Goal: Task Accomplishment & Management: Use online tool/utility

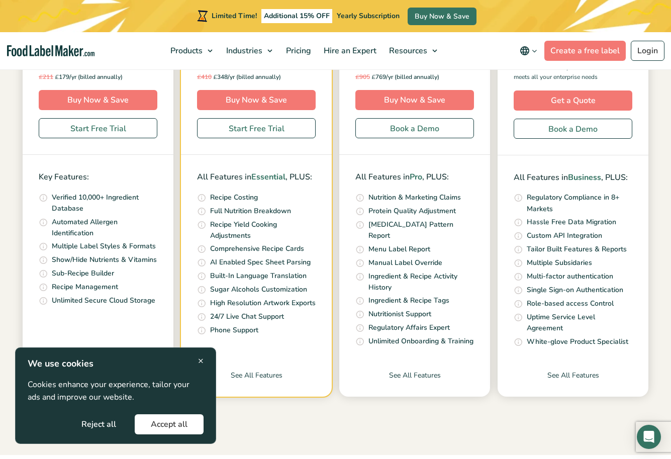
scroll to position [334, 0]
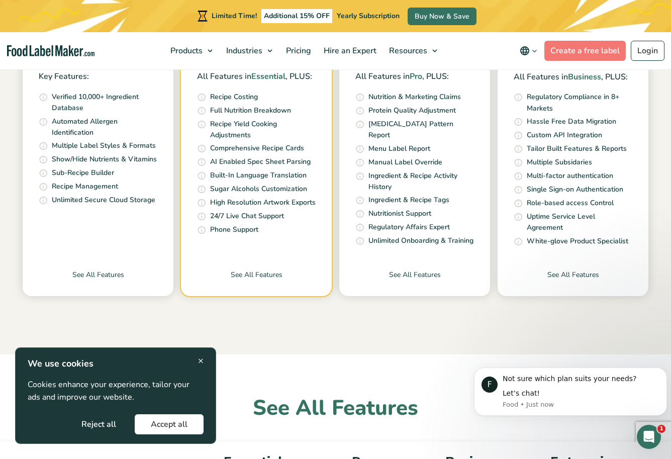
click at [103, 423] on button "Reject all" at bounding box center [98, 424] width 67 height 20
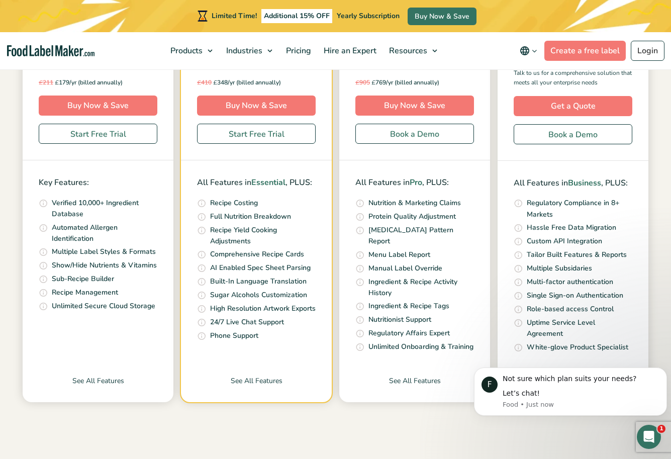
scroll to position [302, 0]
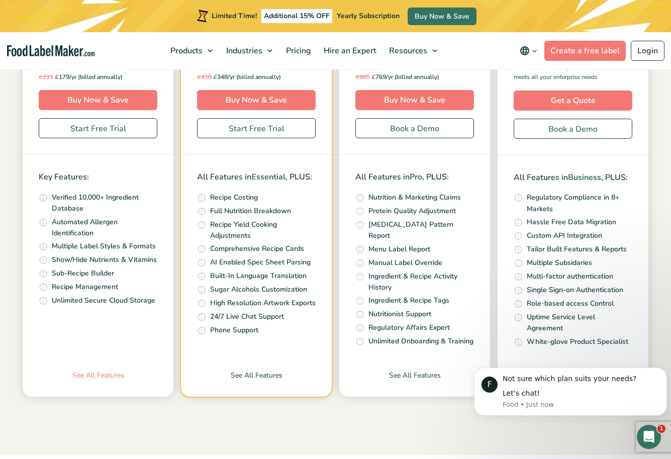
click at [106, 381] on link "See All Features" at bounding box center [98, 383] width 151 height 27
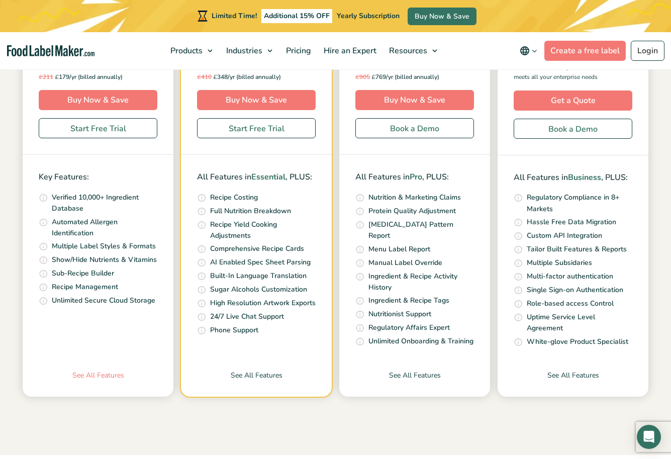
click at [111, 375] on link "See All Features" at bounding box center [98, 383] width 151 height 27
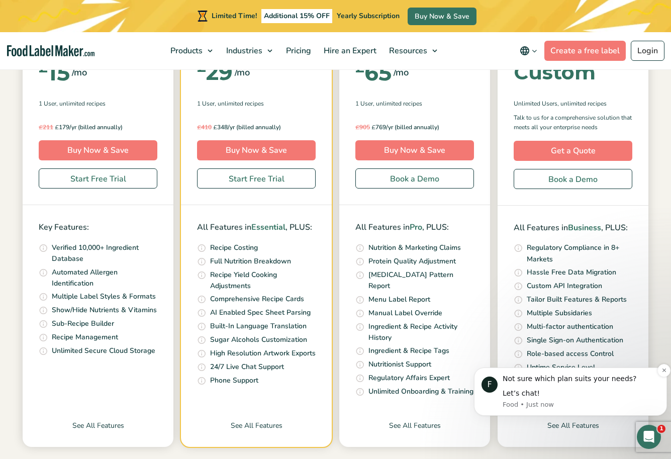
click at [564, 393] on div "Let’s chat!" at bounding box center [581, 394] width 157 height 10
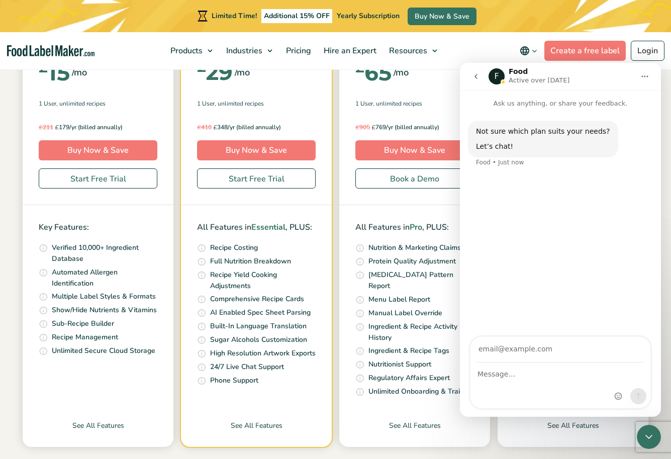
click at [58, 389] on div "Essential The basics to analyze recipes & create regulatory compliant nutrition…" at bounding box center [98, 204] width 151 height 485
click at [93, 185] on link "Start Free Trial" at bounding box center [98, 178] width 119 height 20
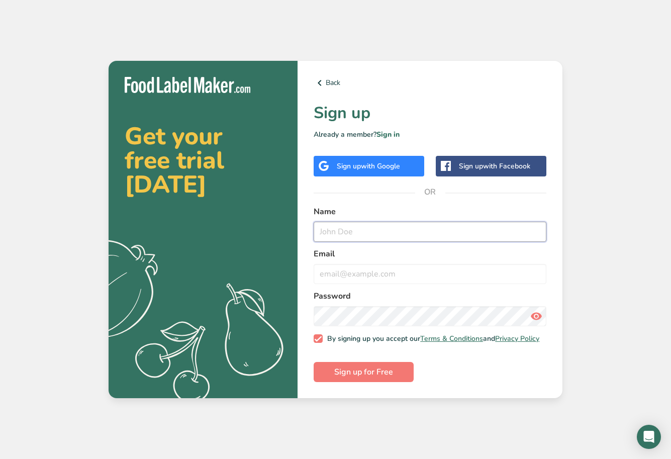
click at [345, 226] on input "text" at bounding box center [430, 232] width 233 height 20
type input "[PERSON_NAME]"
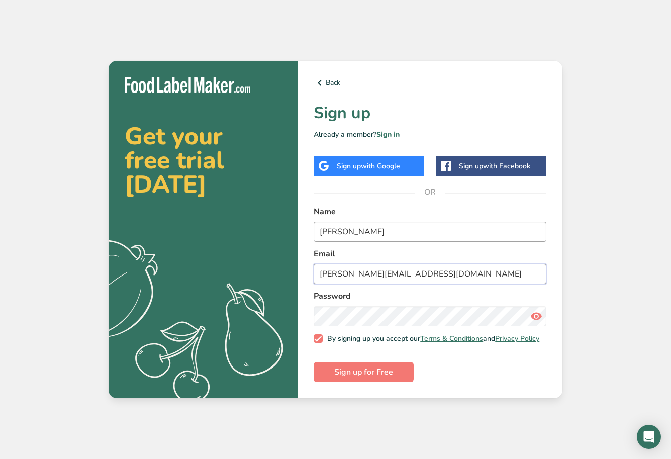
type input "[PERSON_NAME][EMAIL_ADDRESS][DOMAIN_NAME]"
click at [352, 374] on span "Sign up for Free" at bounding box center [363, 372] width 59 height 12
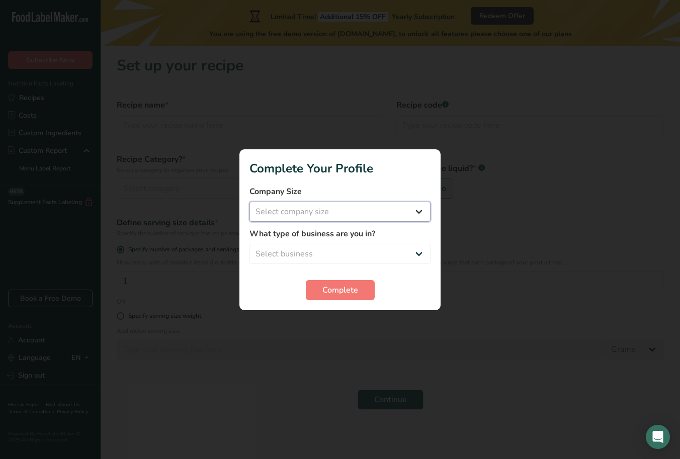
click at [400, 218] on select "Select company size Fewer than 10 Employees 10 to 50 Employees 51 to 500 Employ…" at bounding box center [339, 212] width 181 height 20
select select "1"
click at [249, 202] on select "Select company size Fewer than 10 Employees 10 to 50 Employees 51 to 500 Employ…" at bounding box center [339, 212] width 181 height 20
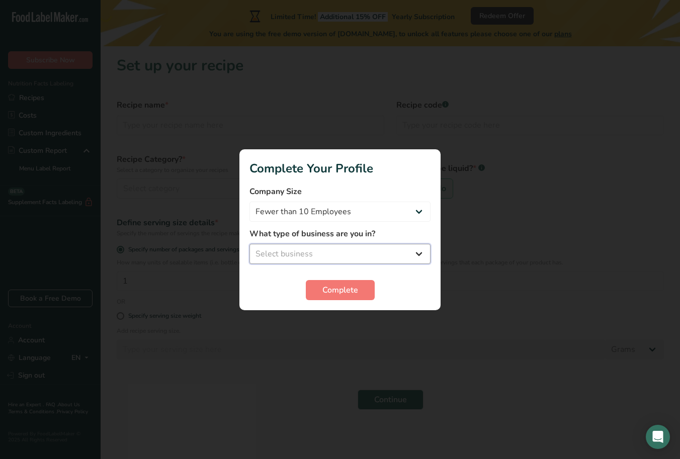
click at [365, 255] on select "Select business Packaged Food Manufacturer Restaurant & Cafe Bakery Meal Plans …" at bounding box center [339, 254] width 181 height 20
select select "1"
click at [249, 244] on select "Select business Packaged Food Manufacturer Restaurant & Cafe Bakery Meal Plans …" at bounding box center [339, 254] width 181 height 20
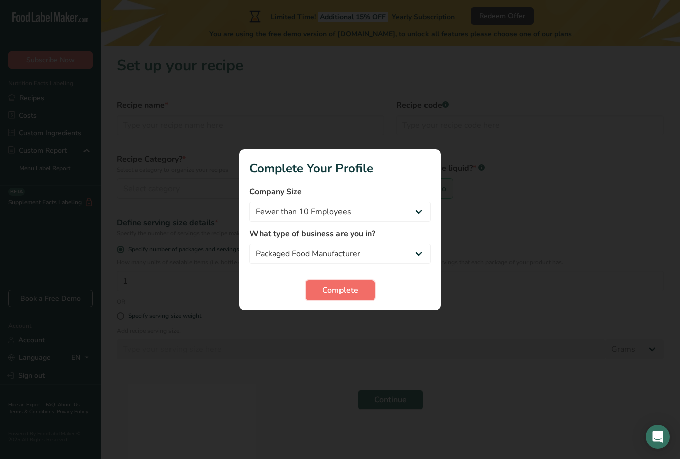
click at [366, 289] on button "Complete" at bounding box center [340, 290] width 69 height 20
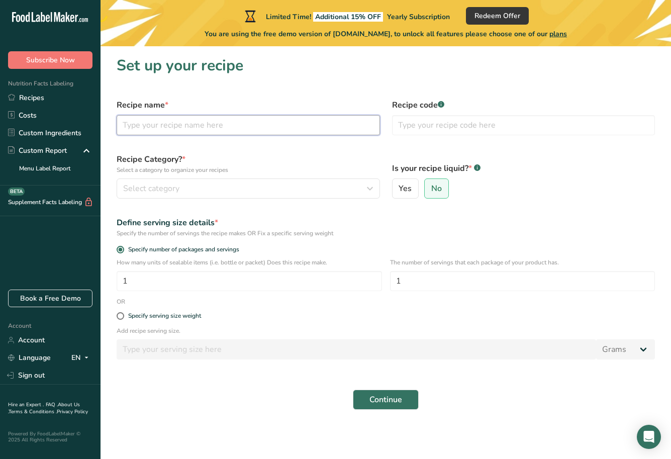
click at [219, 129] on input "text" at bounding box center [248, 125] width 263 height 20
type input "H"
type input "Tofu"
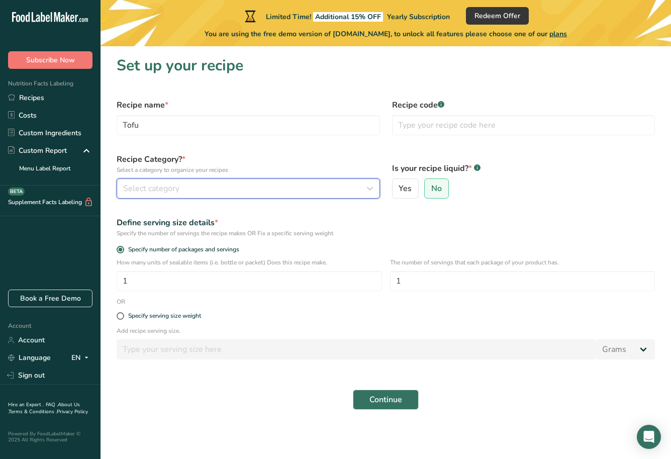
click at [133, 184] on span "Select category" at bounding box center [151, 189] width 56 height 12
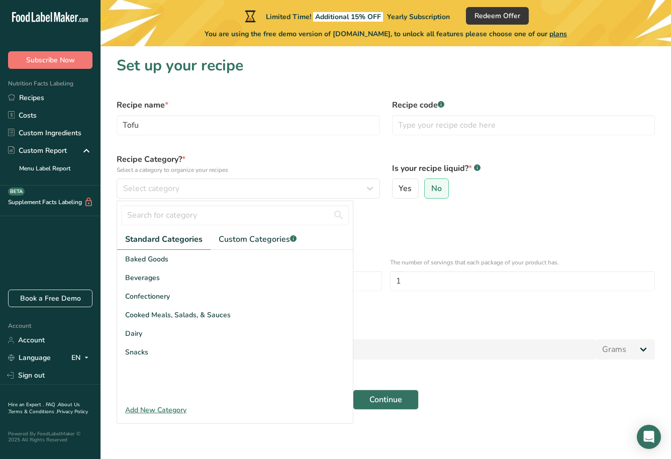
click at [173, 409] on div "Add New Category" at bounding box center [235, 410] width 236 height 11
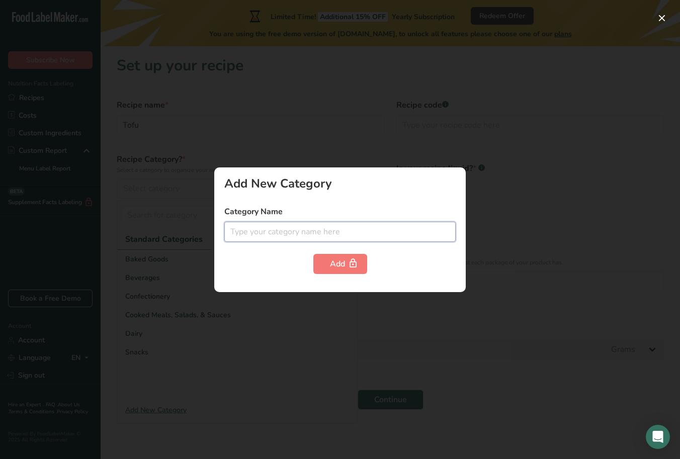
click at [275, 234] on input "text" at bounding box center [339, 232] width 231 height 20
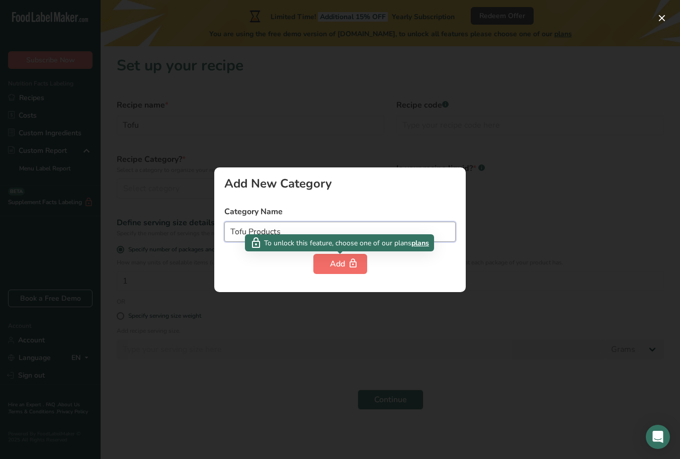
type input "Tofu Products"
click at [338, 271] on button "Add" at bounding box center [340, 264] width 54 height 20
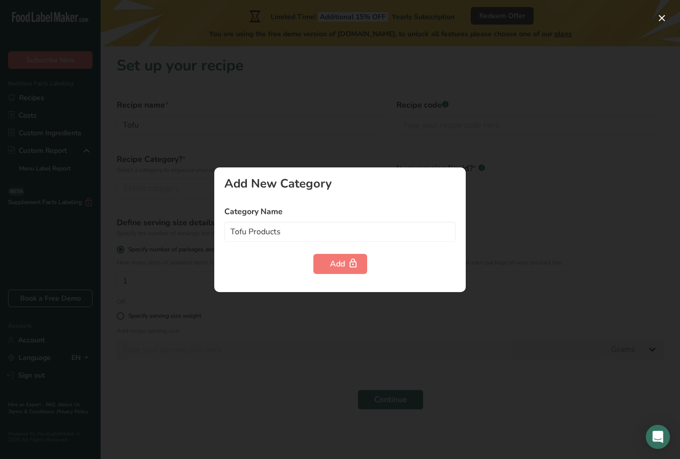
click at [344, 318] on div at bounding box center [340, 229] width 680 height 459
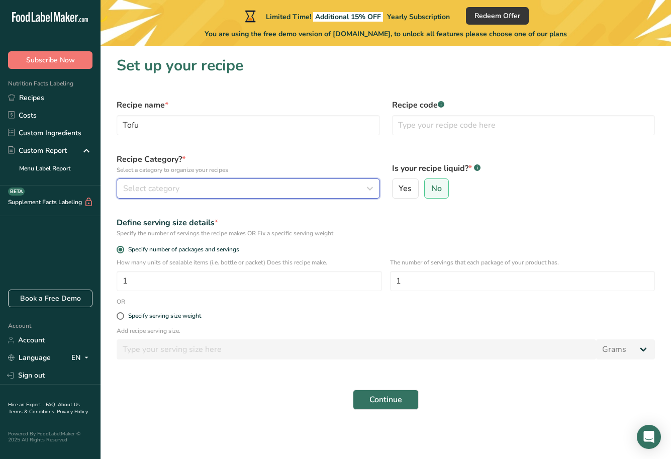
click at [192, 188] on div "Select category" at bounding box center [245, 189] width 244 height 12
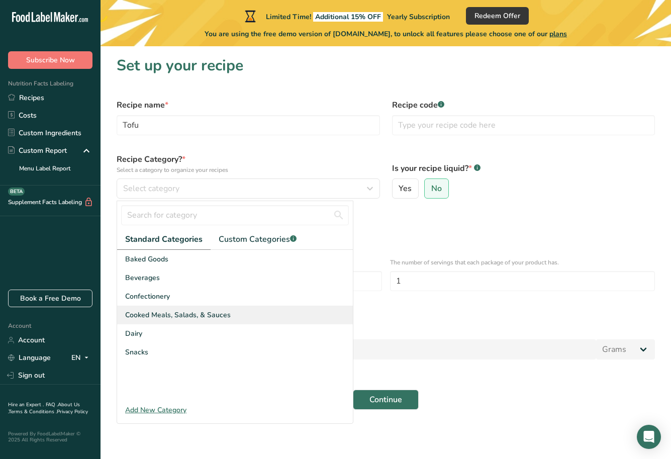
click at [202, 313] on span "Cooked Meals, Salads, & Sauces" at bounding box center [178, 315] width 106 height 11
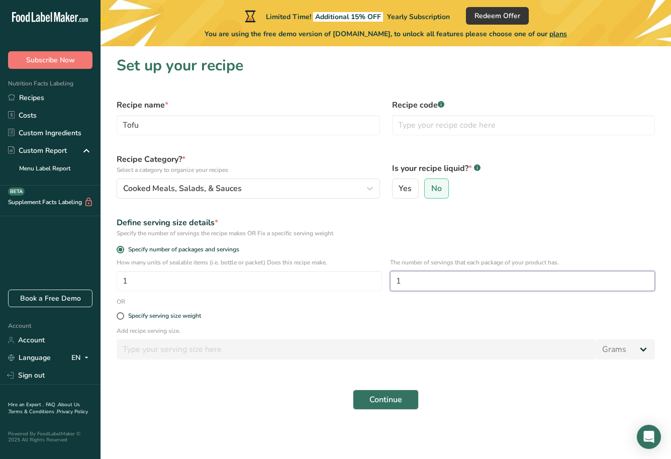
click at [416, 282] on input "1" at bounding box center [522, 281] width 265 height 20
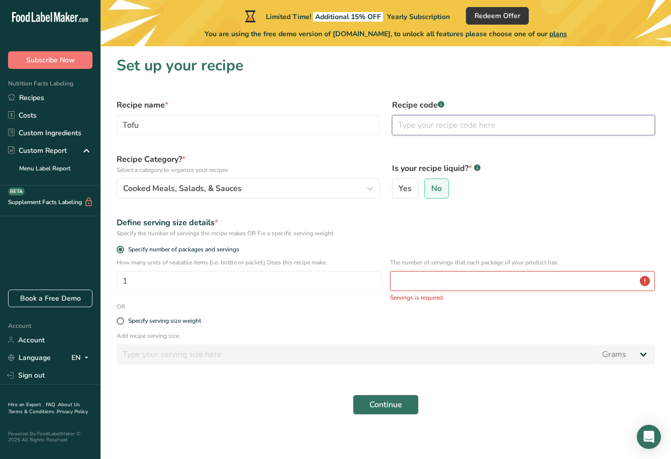
click at [430, 129] on input "text" at bounding box center [523, 125] width 263 height 20
click at [412, 280] on input "number" at bounding box center [522, 281] width 265 height 20
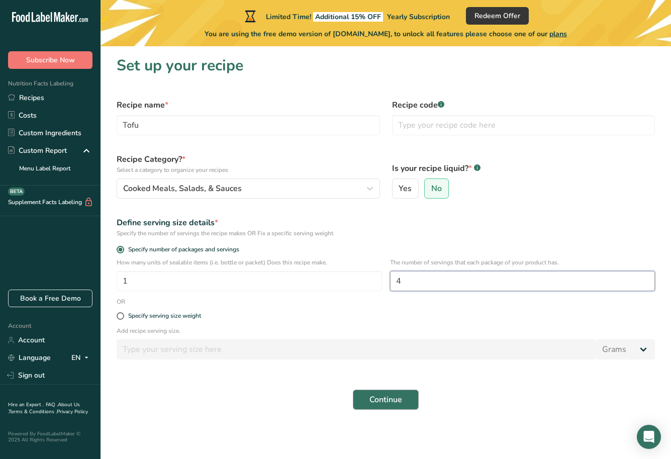
type input "4"
click at [402, 401] on span "Continue" at bounding box center [386, 400] width 33 height 12
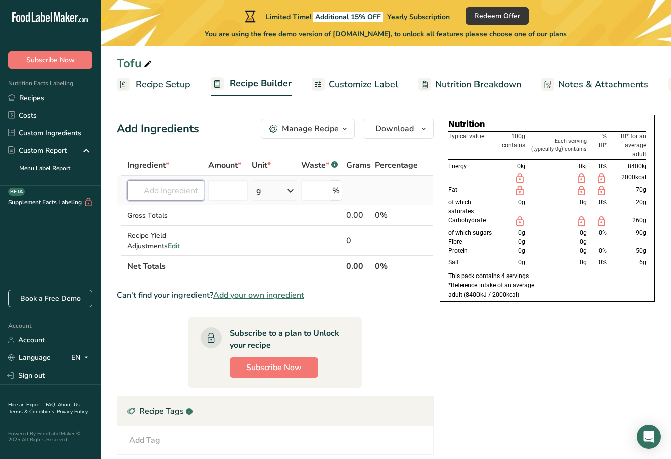
click at [153, 184] on input "text" at bounding box center [165, 191] width 77 height 20
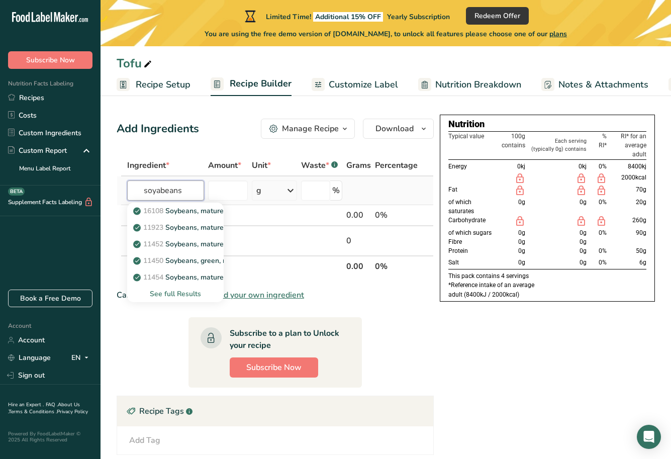
click at [141, 191] on input "soyabeans" at bounding box center [165, 191] width 77 height 20
type input "soyabeans"
click at [184, 295] on div "See full Results" at bounding box center [175, 294] width 80 height 11
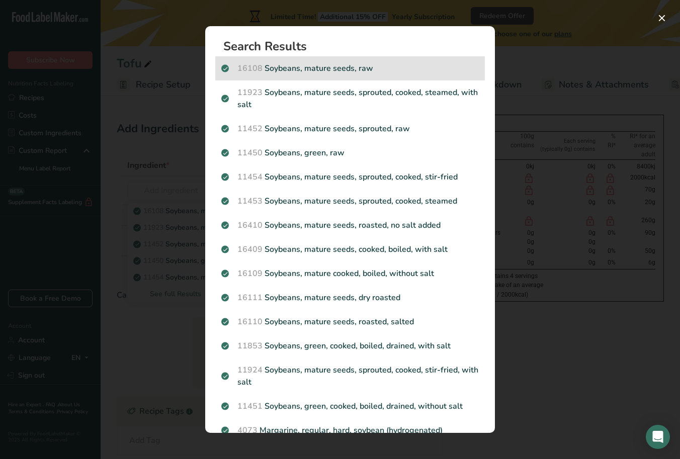
click at [364, 70] on p "16108 Soybeans, mature seeds, raw" at bounding box center [349, 68] width 257 height 12
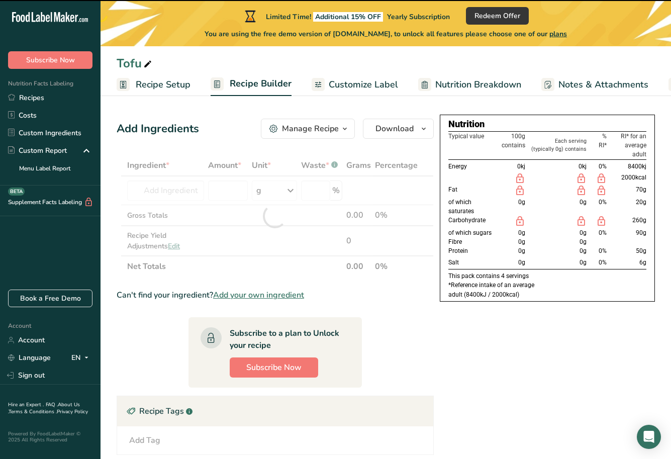
type input "0"
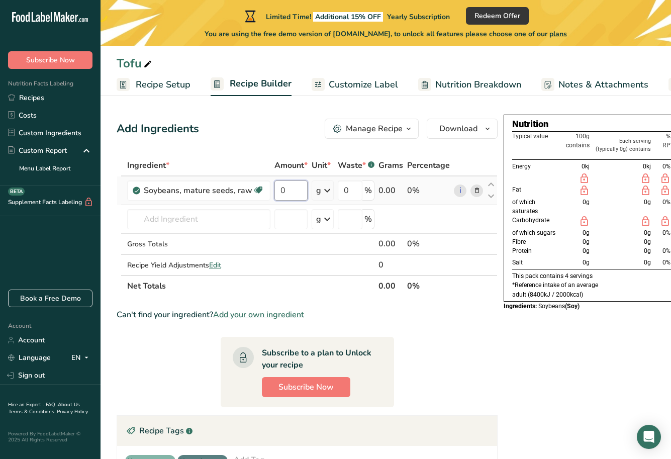
click at [296, 194] on input "0" at bounding box center [291, 191] width 33 height 20
click at [290, 190] on input "0" at bounding box center [291, 191] width 33 height 20
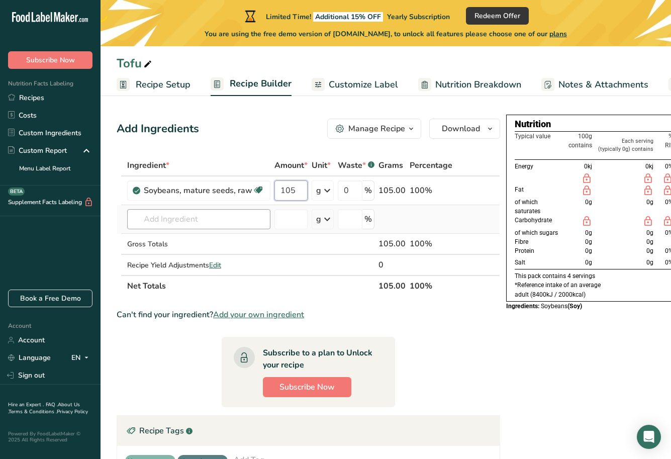
type input "105"
click at [167, 221] on div "Ingredient * Amount * Unit * Waste * .a-a{fill:#347362;}.b-a{fill:#fff;} Grams …" at bounding box center [309, 226] width 384 height 142
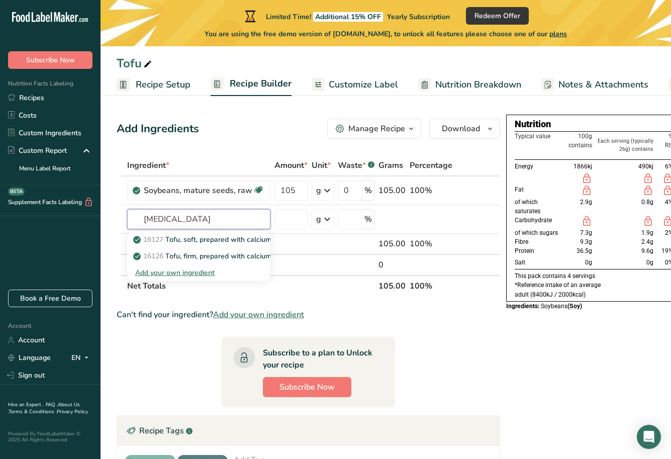
drag, startPoint x: 221, startPoint y: 214, endPoint x: 109, endPoint y: 201, distance: 112.4
click at [109, 201] on section "Add Ingredients Manage Recipe Delete Recipe Duplicate Recipe Scale Recipe Save …" at bounding box center [386, 390] width 571 height 583
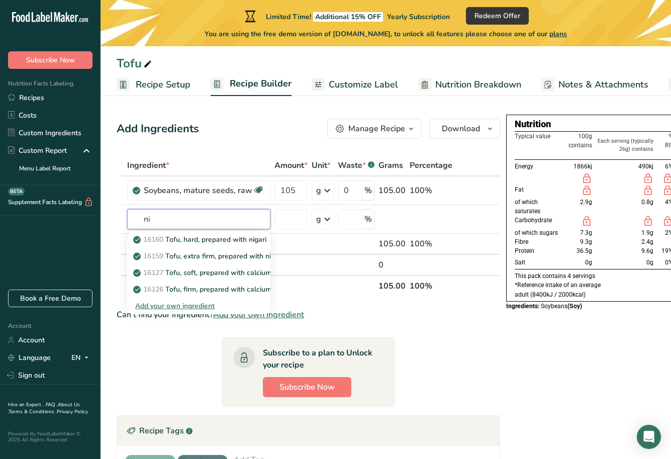
type input "n"
type input "s"
type input "water"
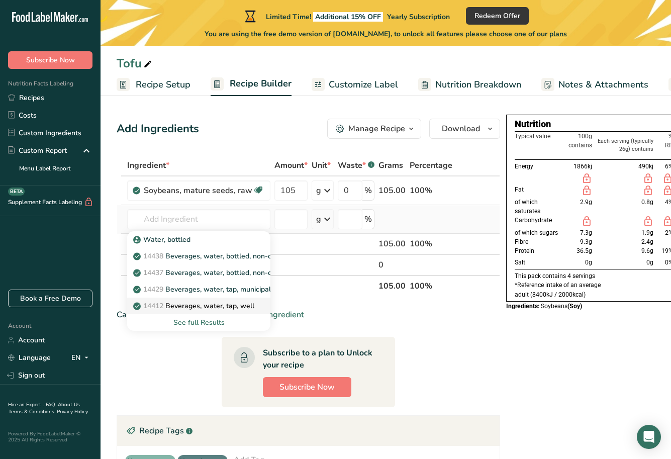
click at [220, 304] on p "14412 [GEOGRAPHIC_DATA], water, tap, well" at bounding box center [194, 306] width 119 height 11
type input "Beverages, water, tap, well"
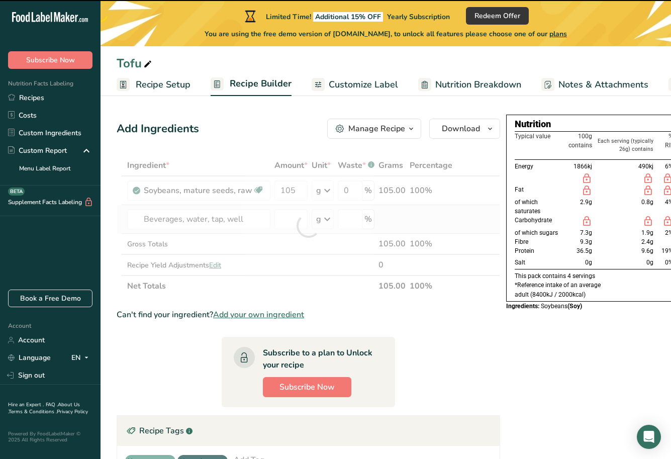
type input "0"
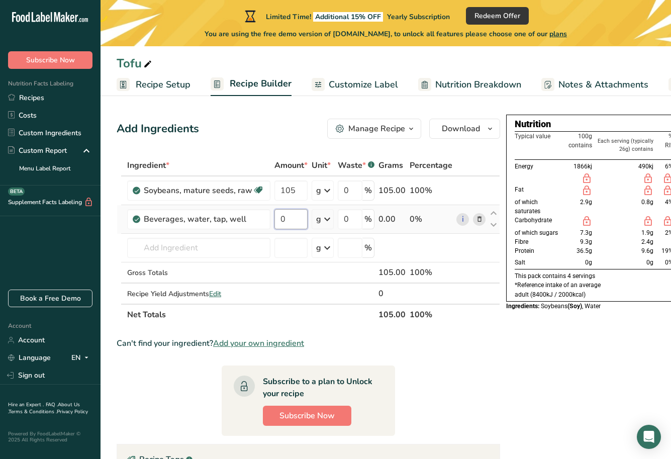
click at [302, 217] on input "0" at bounding box center [291, 219] width 33 height 20
type input "250"
click at [250, 245] on div "Ingredient * Amount * Unit * Waste * .a-a{fill:#347362;}.b-a{fill:#fff;} Grams …" at bounding box center [309, 240] width 384 height 170
click at [506, 406] on div "Nutrition Typical value 100g contains Each serving (typically 89g) contains % R…" at bounding box center [613, 404] width 215 height 579
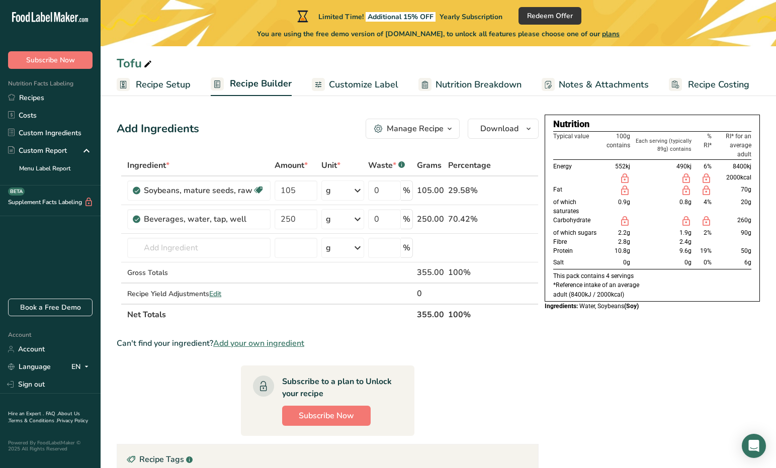
click at [549, 419] on div "Nutrition Typical value 100g contains Each serving (typically 89g) contains % R…" at bounding box center [652, 404] width 215 height 579
click at [295, 191] on input "105" at bounding box center [296, 191] width 42 height 20
type input "1"
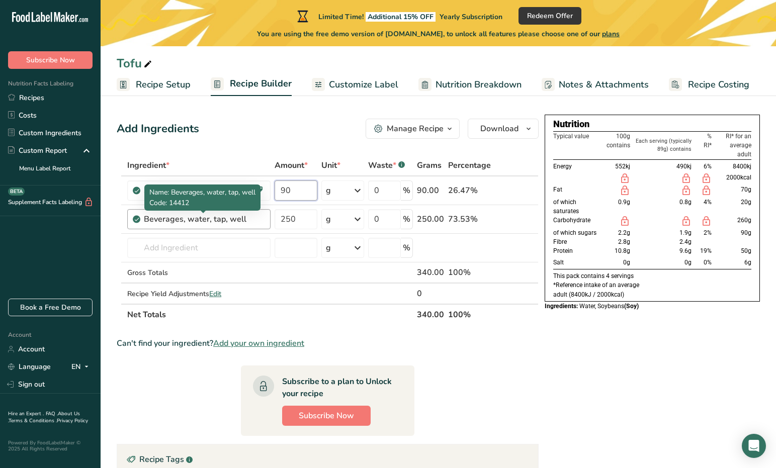
type input "90"
click at [240, 224] on div "Ingredient * Amount * Unit * Waste * .a-a{fill:#347362;}.b-a{fill:#fff;} Grams …" at bounding box center [328, 240] width 422 height 170
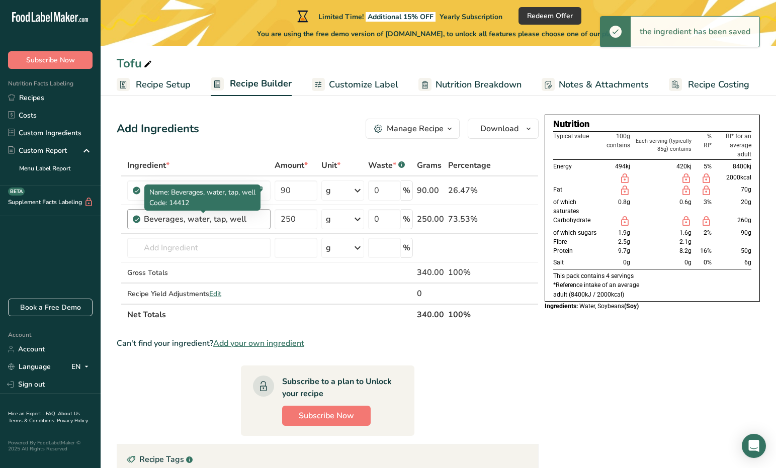
click at [242, 220] on div "Beverages, water, tap, well" at bounding box center [204, 219] width 121 height 12
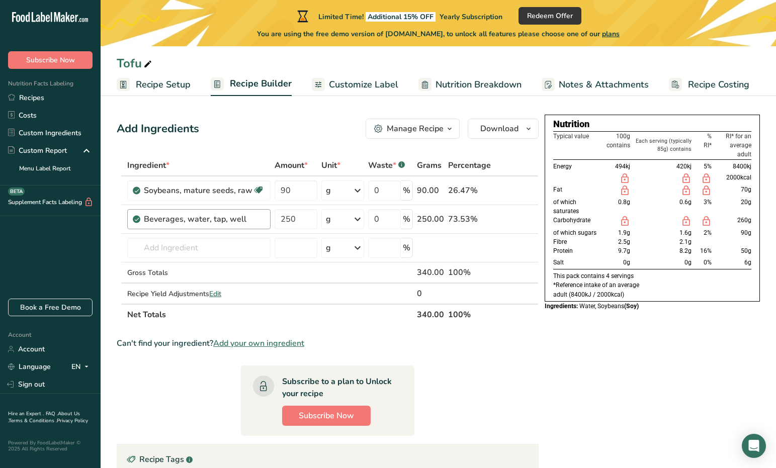
click at [243, 220] on div "Beverages, water, tap, well" at bounding box center [204, 219] width 121 height 12
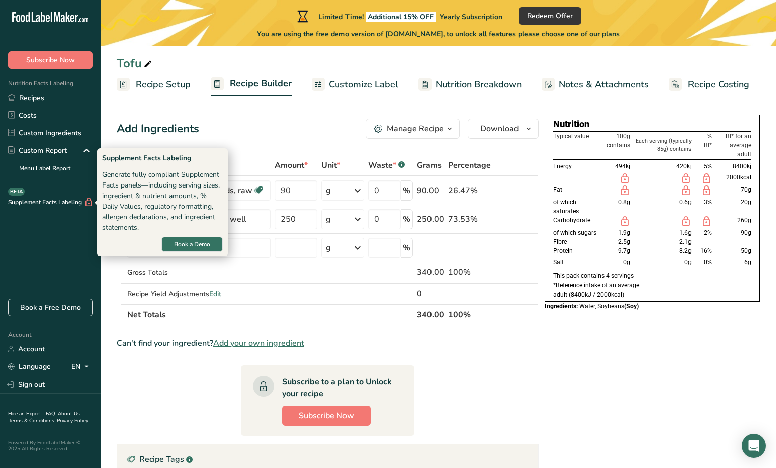
drag, startPoint x: 243, startPoint y: 220, endPoint x: 34, endPoint y: 204, distance: 209.3
click at [34, 204] on div ".a-20{fill:#fff;} Subscribe Now Nutrition Facts Labeling Recipes Costs Custom I…" at bounding box center [388, 354] width 776 height 709
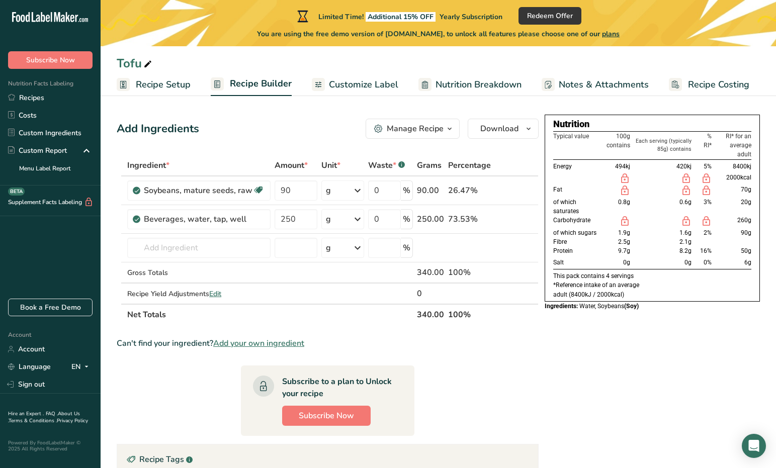
click at [193, 70] on div "Tofu" at bounding box center [438, 63] width 675 height 18
click at [120, 63] on div "Tofu" at bounding box center [135, 63] width 37 height 18
click at [125, 62] on input "Tofu" at bounding box center [438, 63] width 643 height 18
type input "Ganmodoki"
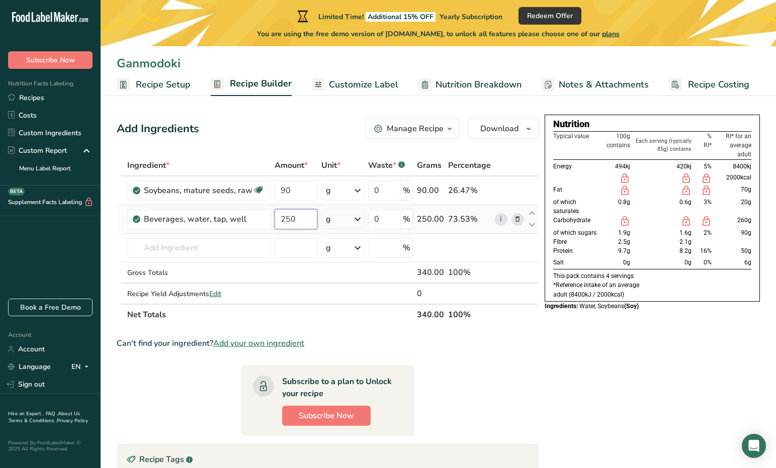
click at [311, 216] on input "250" at bounding box center [296, 219] width 42 height 20
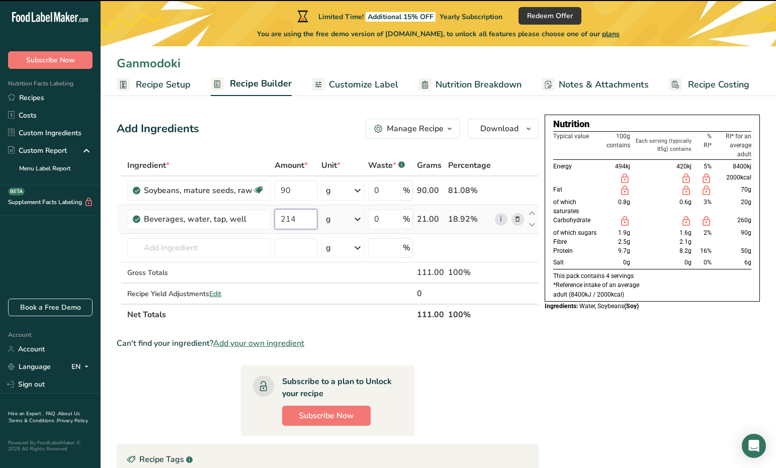
type input "250"
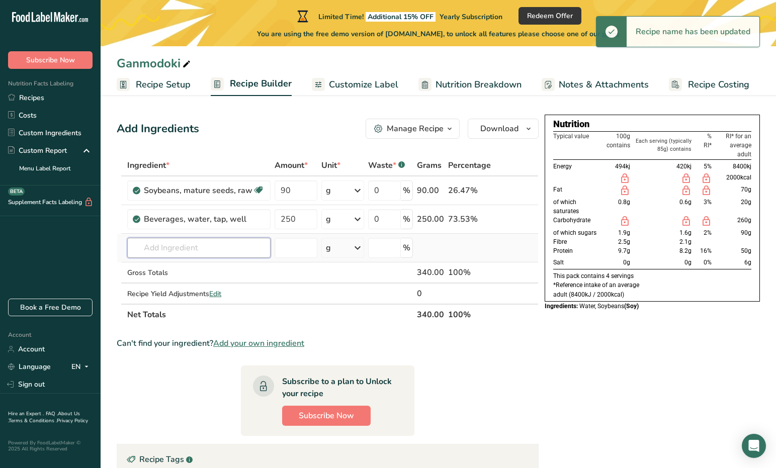
click at [190, 251] on div "Ingredient * Amount * Unit * Waste * .a-a{fill:#347362;}.b-a{fill:#fff;} Grams …" at bounding box center [328, 240] width 422 height 170
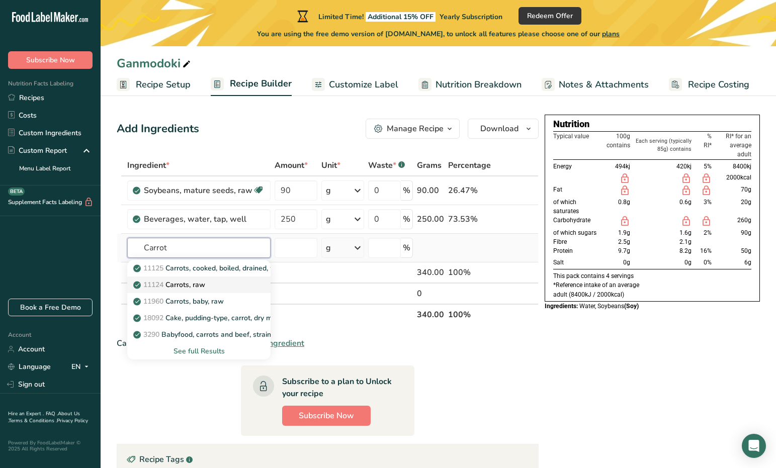
type input "Carrot"
click at [192, 287] on p "11124 [GEOGRAPHIC_DATA], raw" at bounding box center [170, 285] width 70 height 11
type input "Carrots, raw"
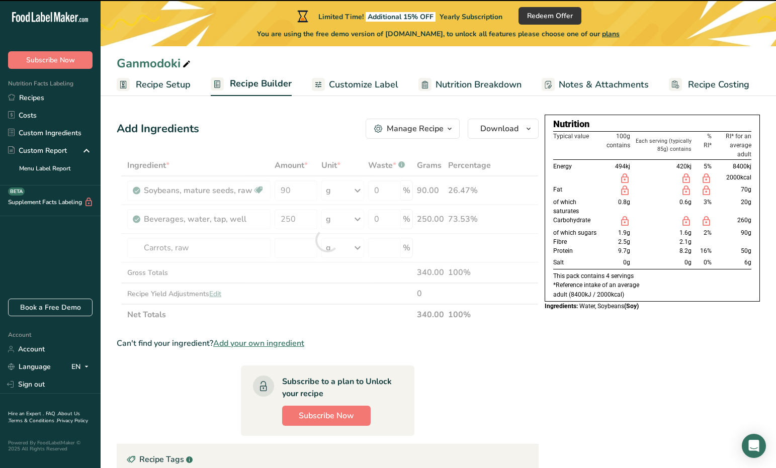
type input "0"
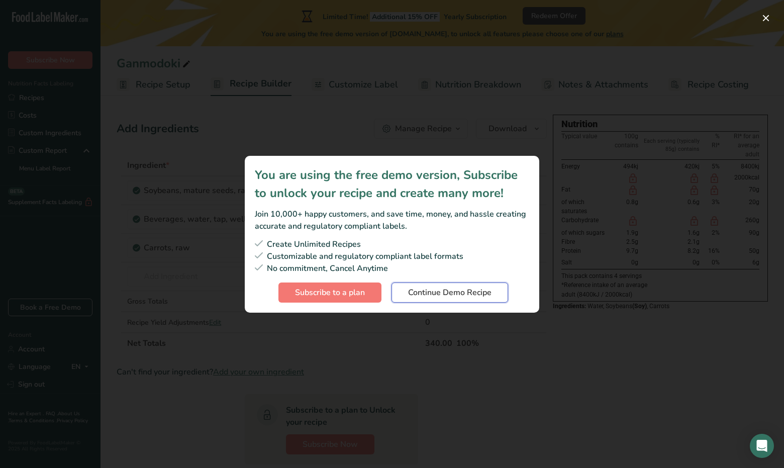
click at [425, 301] on button "Continue Demo Recipe" at bounding box center [450, 293] width 117 height 20
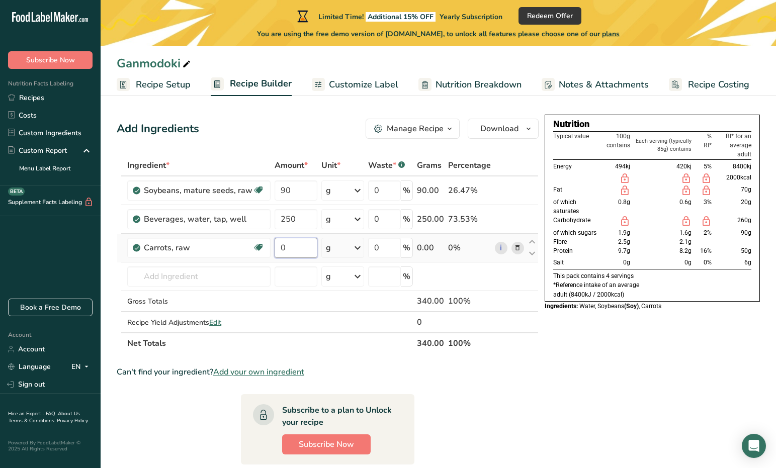
click at [308, 249] on input "0" at bounding box center [296, 248] width 42 height 20
type input "2"
click at [224, 271] on div "Ingredient * Amount * Unit * Waste * .a-a{fill:#347362;}.b-a{fill:#fff;} Grams …" at bounding box center [328, 254] width 422 height 199
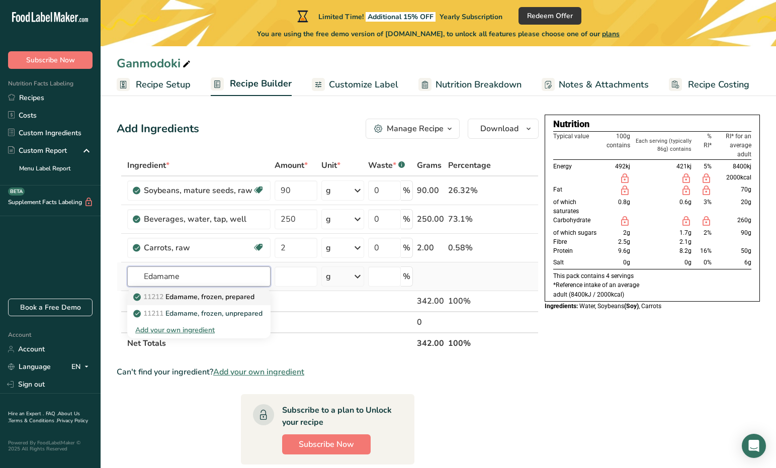
type input "Edamame"
click at [195, 295] on p "11212 Edamame, frozen, prepared" at bounding box center [194, 297] width 119 height 11
type input "Edamame, frozen, prepared"
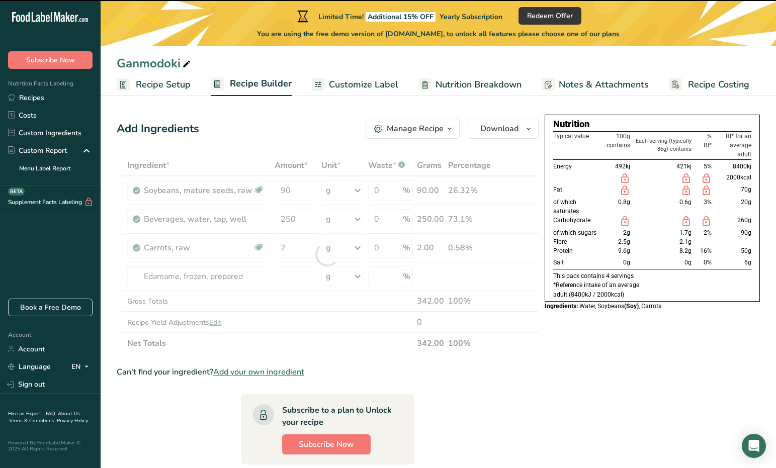
type input "0"
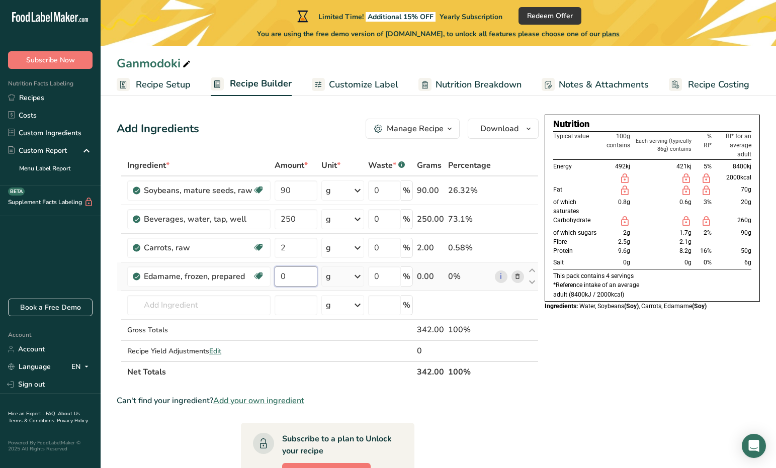
click at [290, 278] on input "0" at bounding box center [296, 276] width 42 height 20
type input "12"
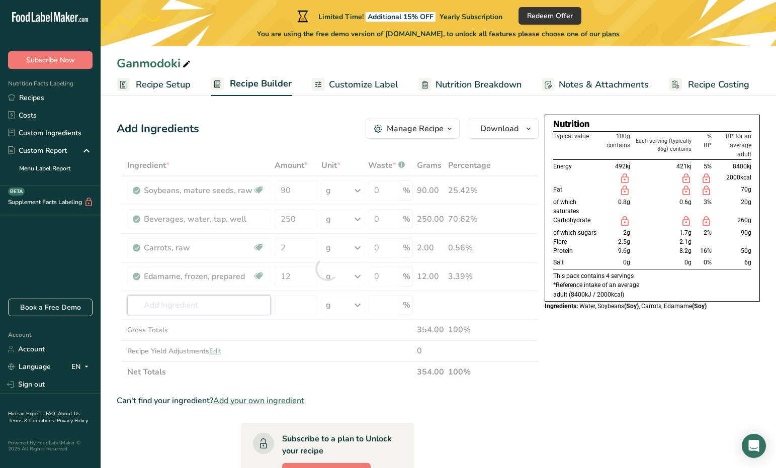
click at [230, 307] on div "Ingredient * Amount * Unit * Waste * .a-a{fill:#347362;}.b-a{fill:#fff;} Grams …" at bounding box center [328, 269] width 422 height 228
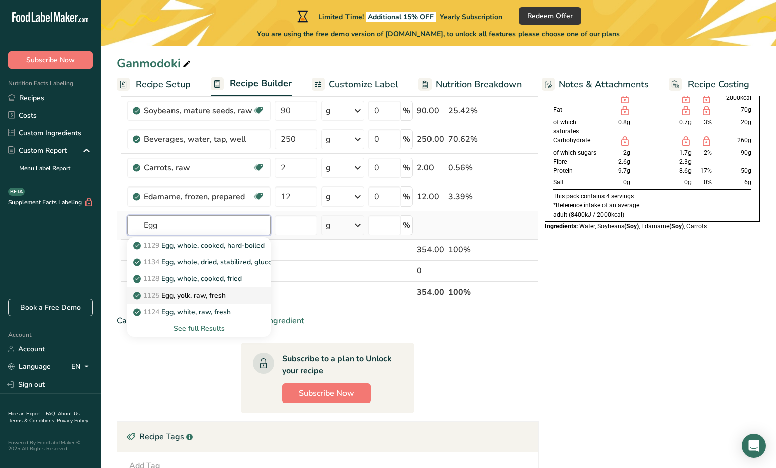
scroll to position [101, 0]
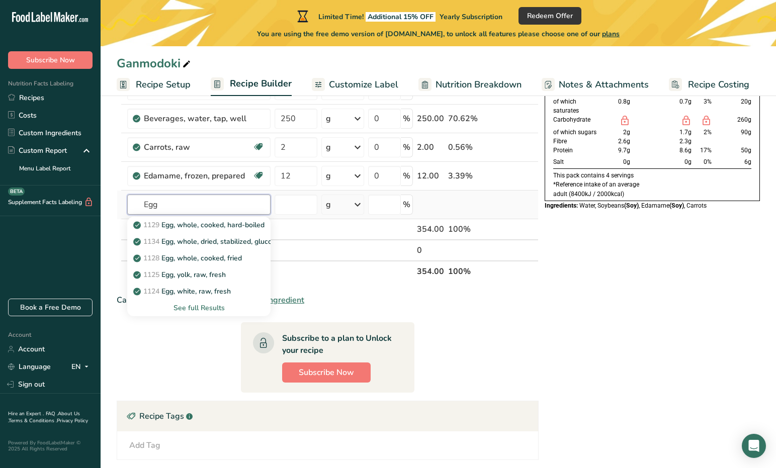
type input "Egg"
click at [198, 307] on div "See full Results" at bounding box center [198, 308] width 127 height 11
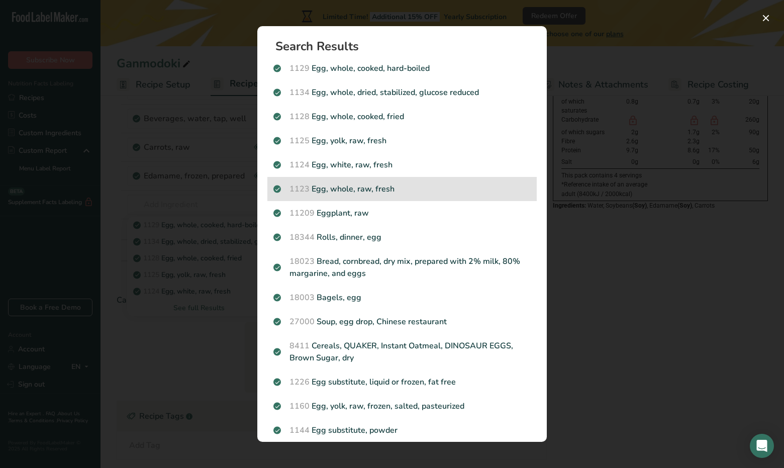
click at [358, 185] on p "1123 Egg, whole, raw, fresh" at bounding box center [402, 189] width 257 height 12
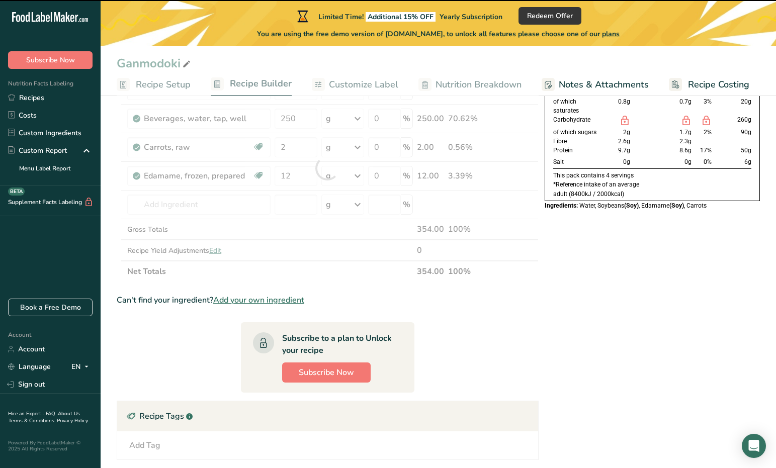
type input "0"
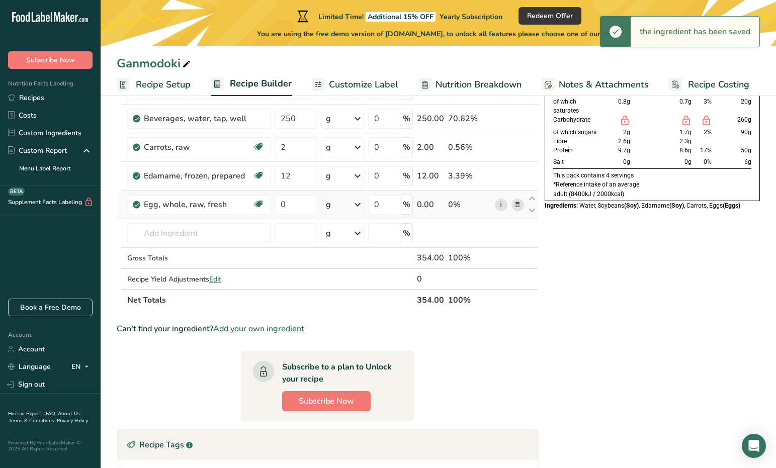
click at [342, 204] on div "g" at bounding box center [342, 205] width 43 height 20
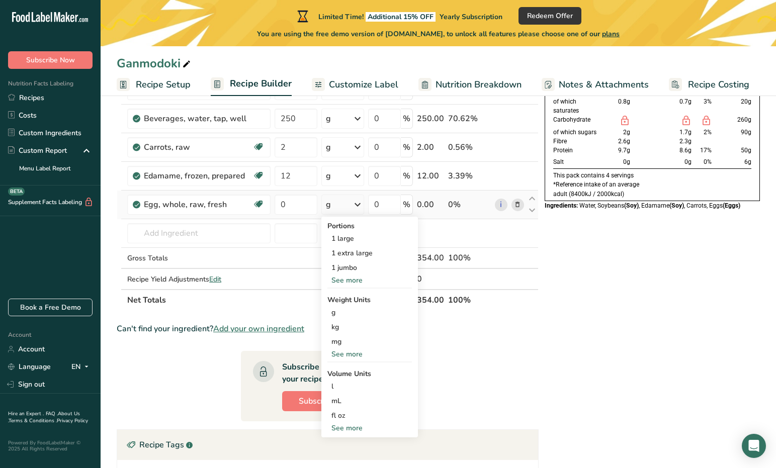
click at [361, 284] on div "See more" at bounding box center [369, 280] width 84 height 11
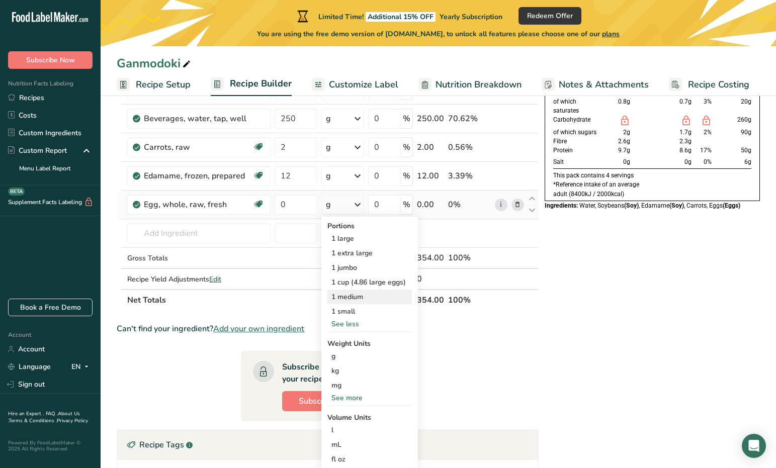
click at [359, 292] on div "1 medium" at bounding box center [369, 297] width 84 height 15
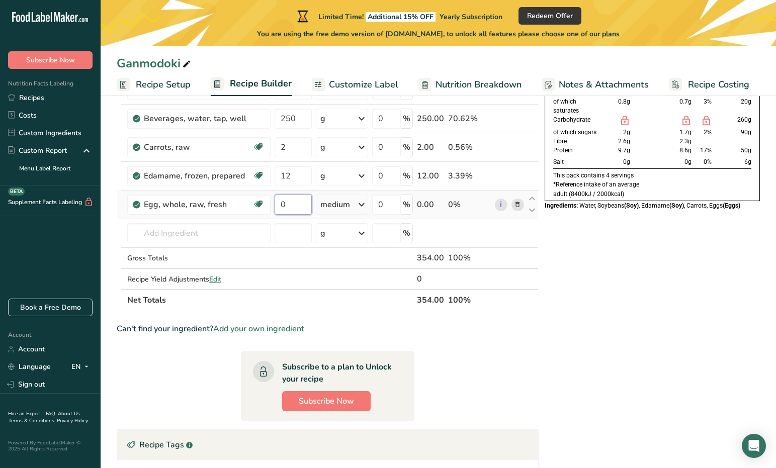
click at [291, 204] on input "0" at bounding box center [293, 205] width 37 height 20
type input "0.3"
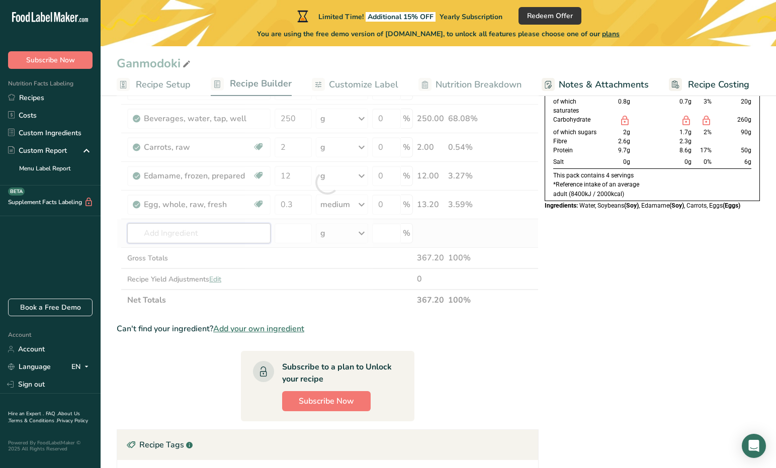
click at [219, 228] on div "Ingredient * Amount * Unit * Waste * .a-a{fill:#347362;}.b-a{fill:#fff;} Grams …" at bounding box center [328, 182] width 422 height 256
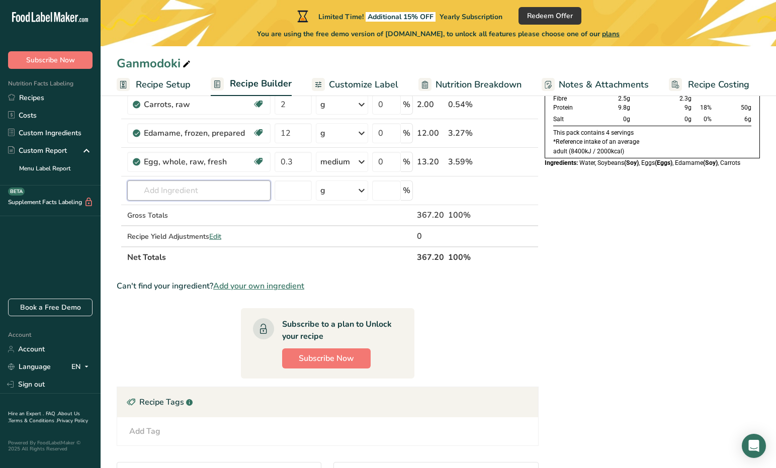
scroll to position [151, 0]
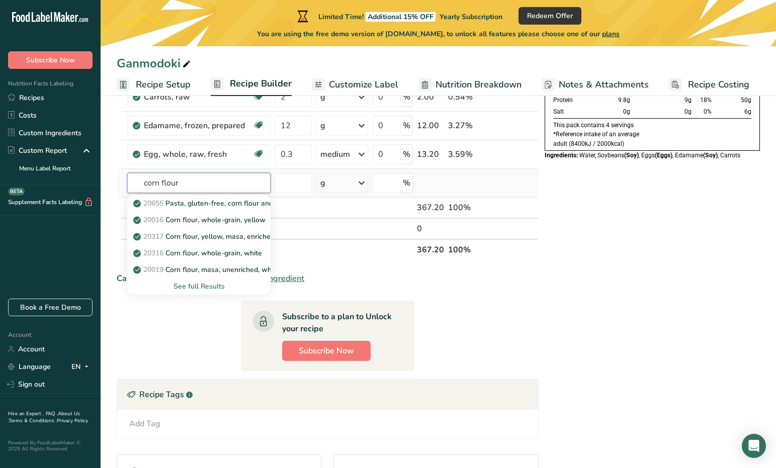
type input "corn flour"
click at [208, 284] on div "See full Results" at bounding box center [198, 286] width 127 height 11
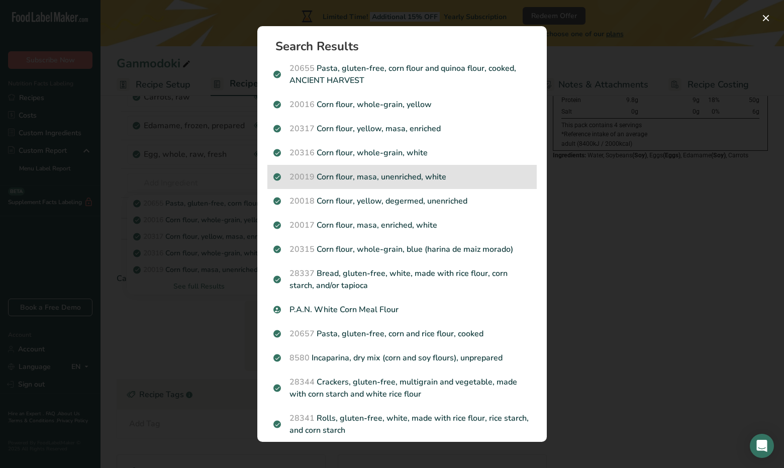
click at [421, 178] on p "20019 Corn flour, masa, unenriched, white" at bounding box center [402, 177] width 257 height 12
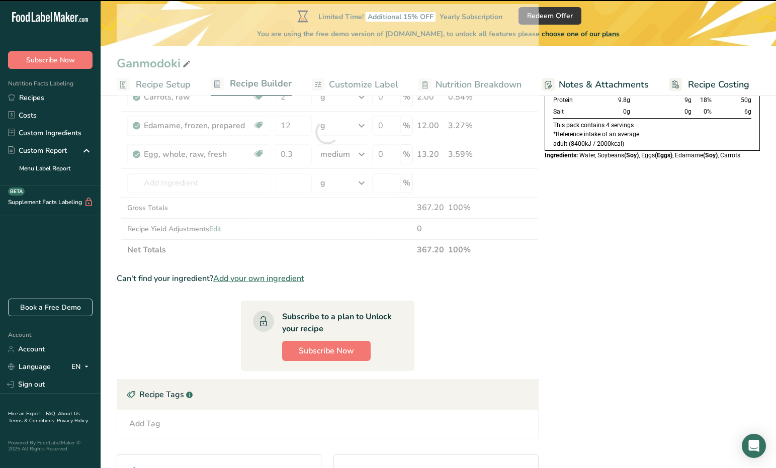
type input "0"
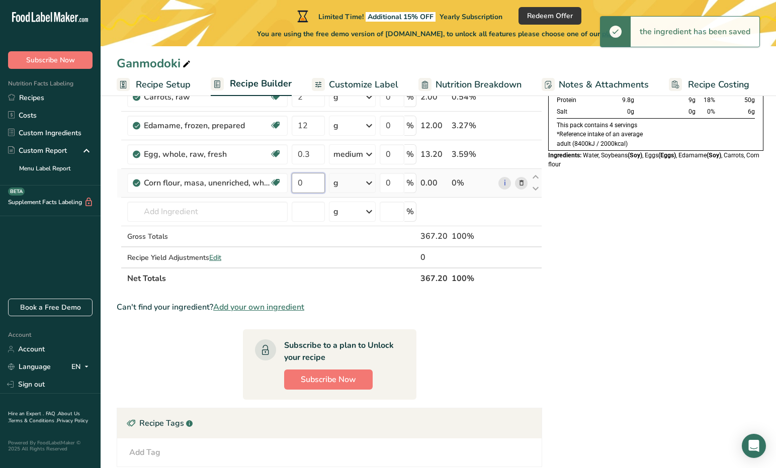
click at [316, 185] on input "0" at bounding box center [308, 183] width 33 height 20
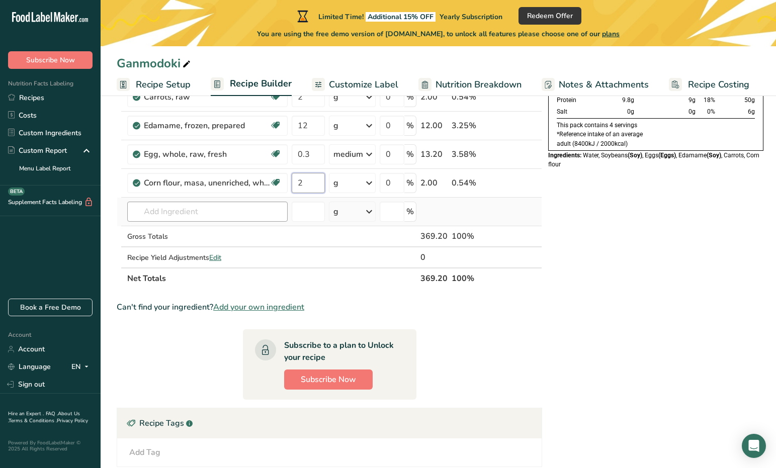
type input "2"
click at [251, 208] on div "Ingredient * Amount * Unit * Waste * .a-a{fill:#347362;}.b-a{fill:#fff;} Grams …" at bounding box center [329, 146] width 425 height 285
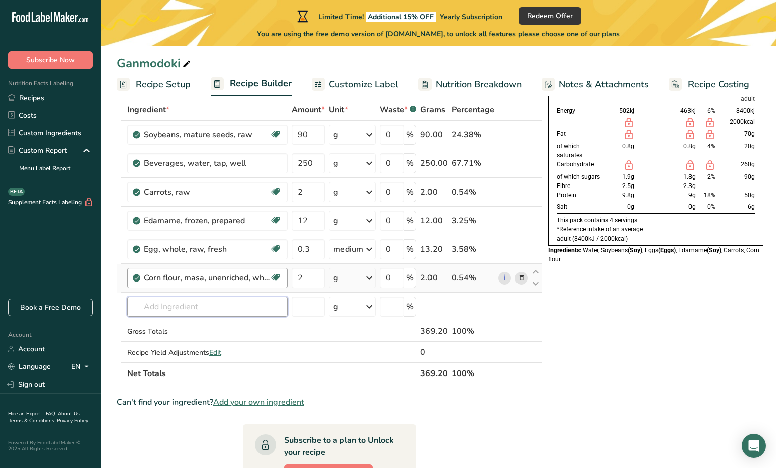
scroll to position [50, 0]
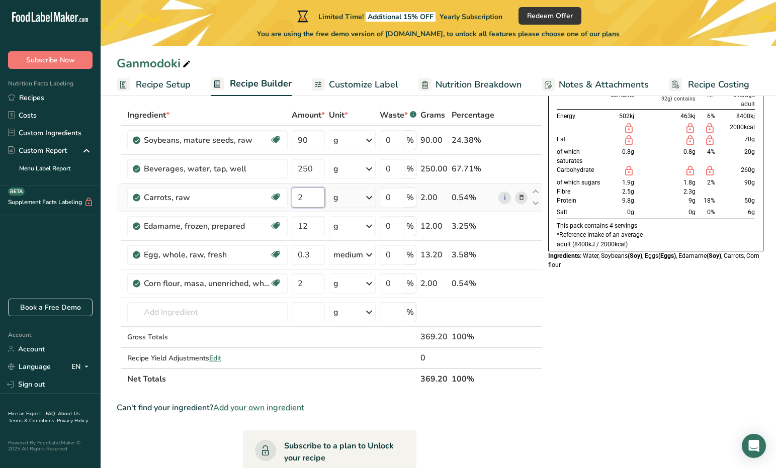
click at [304, 197] on input "2" at bounding box center [308, 198] width 33 height 20
type input "20"
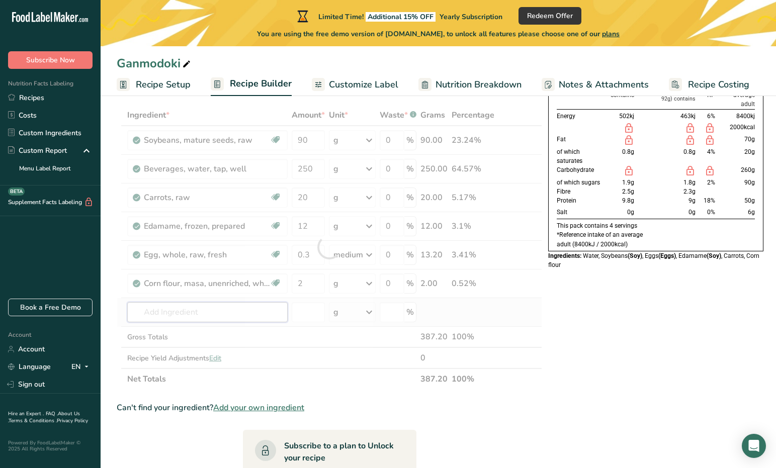
click at [202, 304] on div "Ingredient * Amount * Unit * Waste * .a-a{fill:#347362;}.b-a{fill:#fff;} Grams …" at bounding box center [329, 247] width 425 height 285
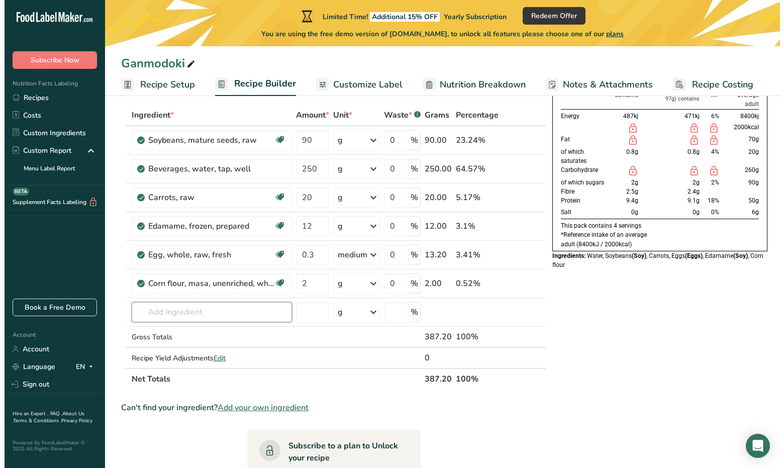
scroll to position [0, 0]
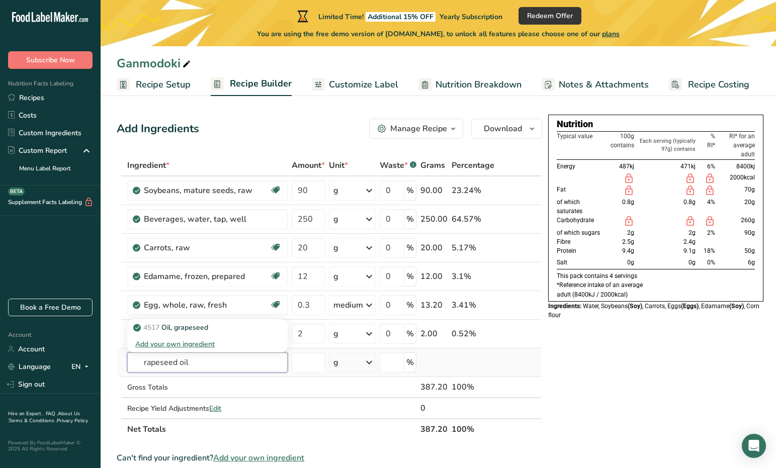
click at [154, 361] on input "rapeseed oil" at bounding box center [207, 362] width 160 height 20
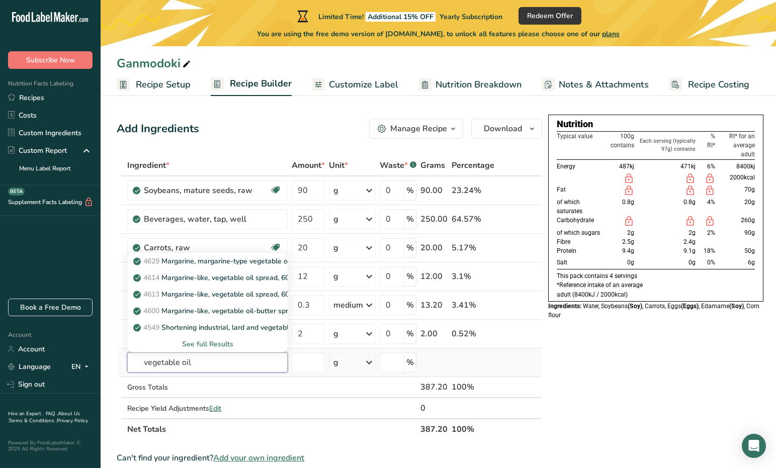
type input "vegetable oil"
click at [197, 345] on div "See full Results" at bounding box center [207, 344] width 144 height 11
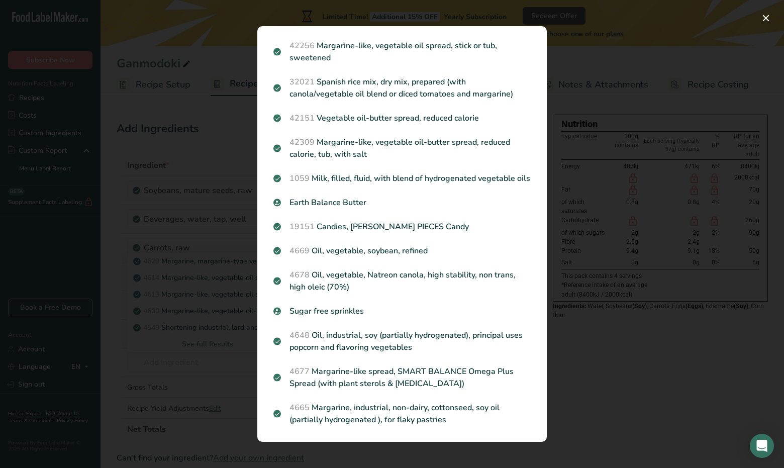
scroll to position [704, 0]
click at [203, 365] on div "Search results modal" at bounding box center [392, 234] width 784 height 468
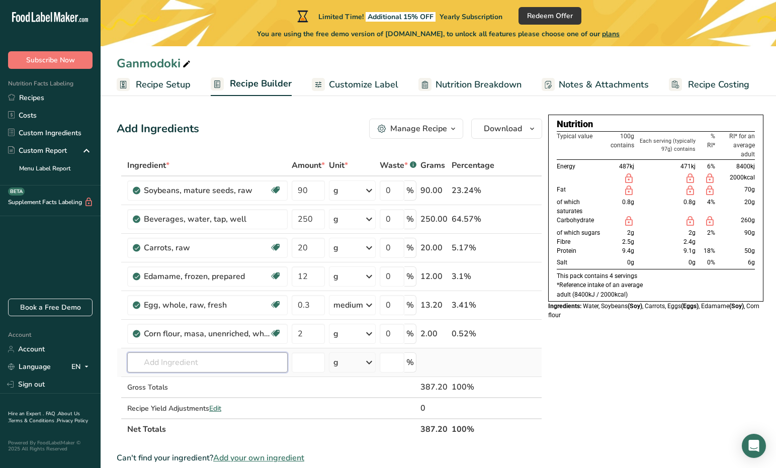
click at [204, 362] on input "text" at bounding box center [207, 362] width 160 height 20
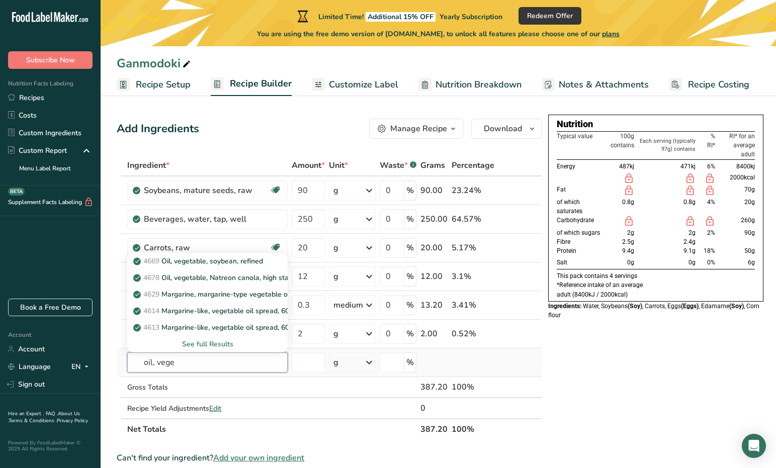
type input "oil, vege"
click at [208, 345] on div "See full Results" at bounding box center [207, 344] width 144 height 11
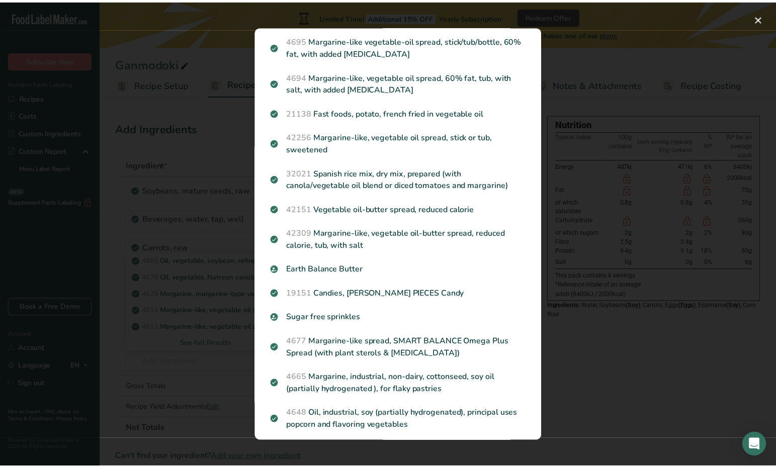
scroll to position [686, 0]
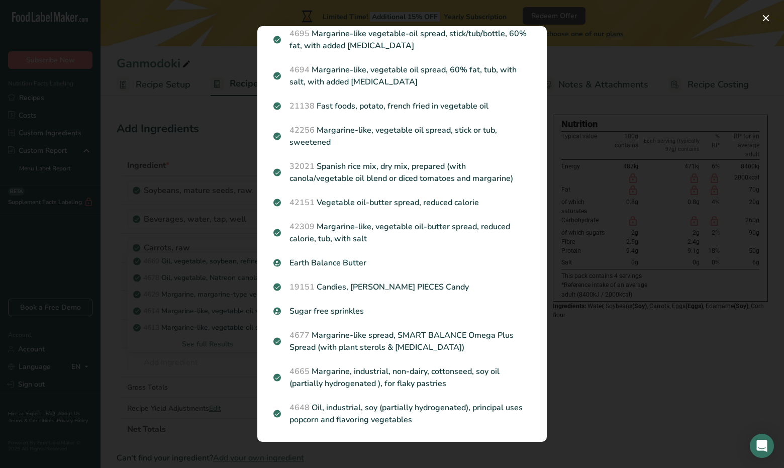
click at [196, 362] on div "Search results modal" at bounding box center [392, 234] width 784 height 468
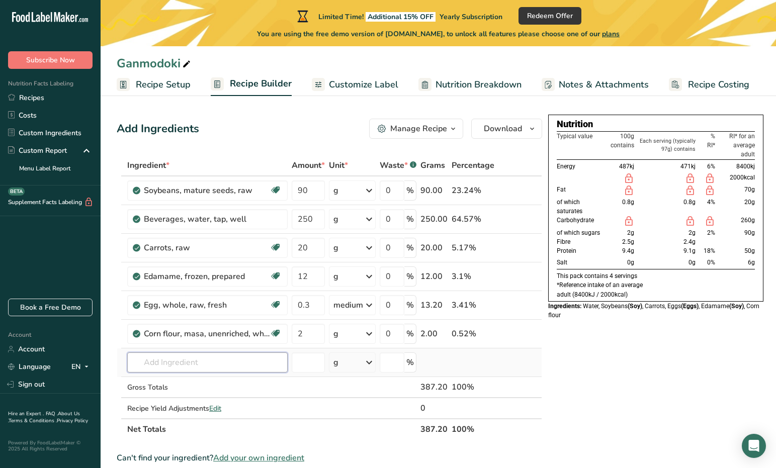
click at [194, 359] on input "text" at bounding box center [207, 362] width 160 height 20
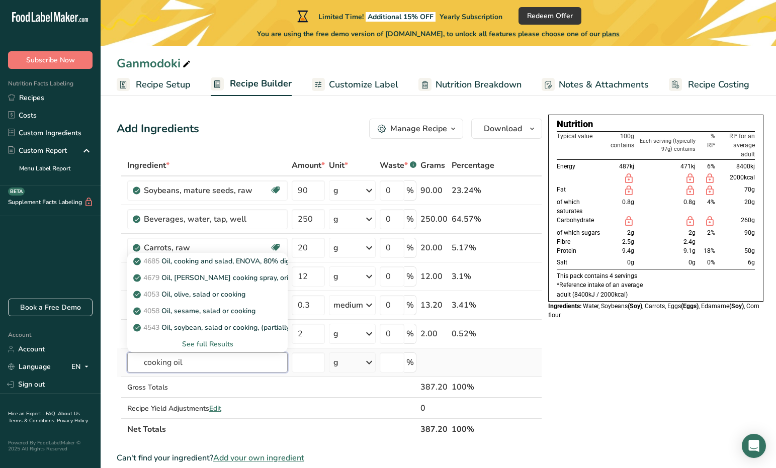
type input "cooking oil"
click at [214, 339] on div "See full Results" at bounding box center [207, 344] width 144 height 11
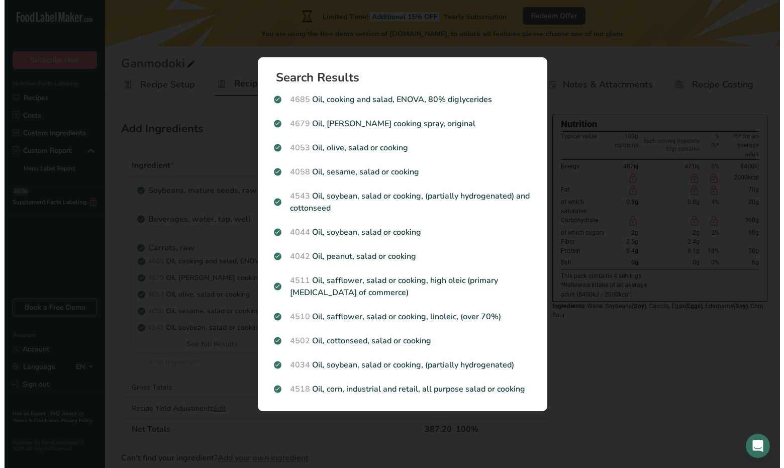
scroll to position [0, 0]
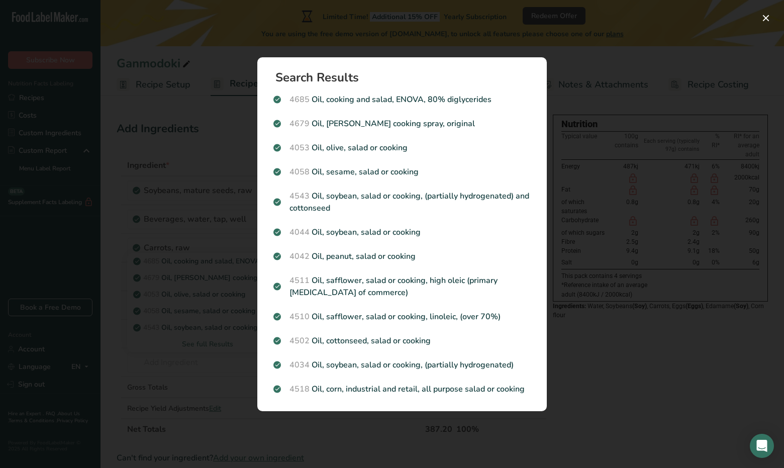
click at [171, 337] on div "Search results modal" at bounding box center [392, 234] width 784 height 468
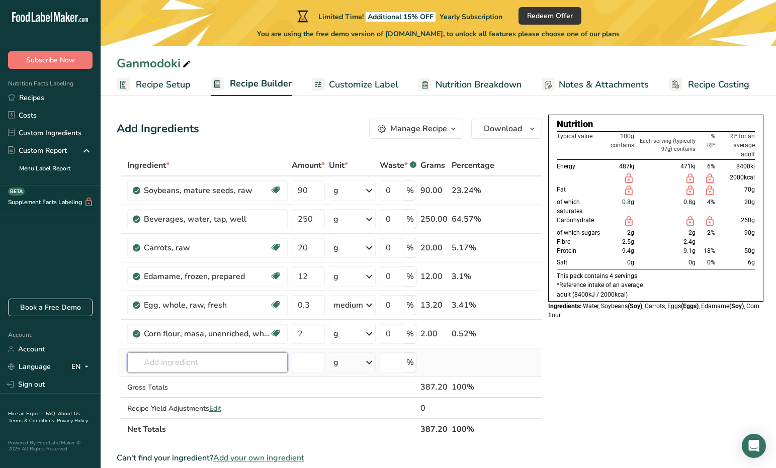
click at [165, 363] on input "text" at bounding box center [207, 362] width 160 height 20
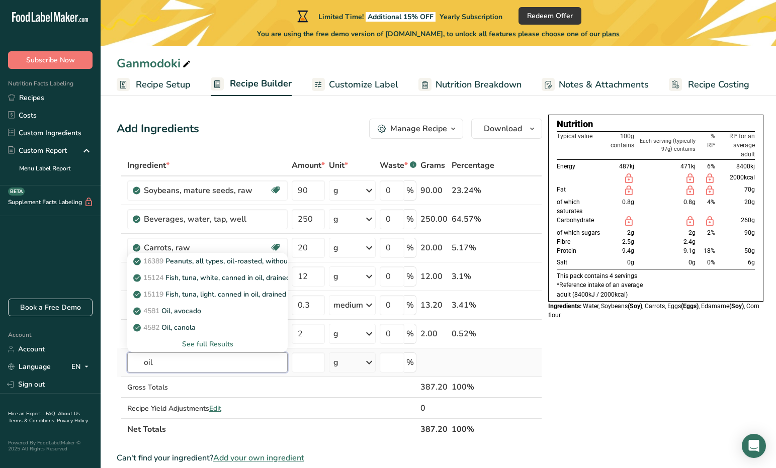
type input "oil"
click at [204, 340] on div "See full Results" at bounding box center [207, 344] width 144 height 11
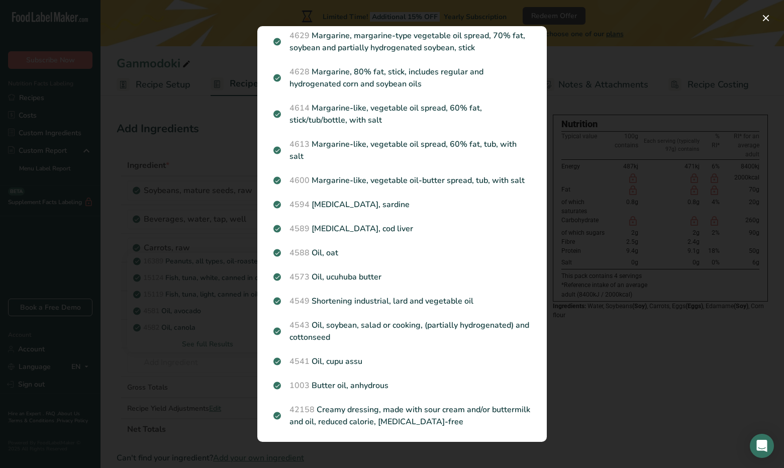
scroll to position [1029, 0]
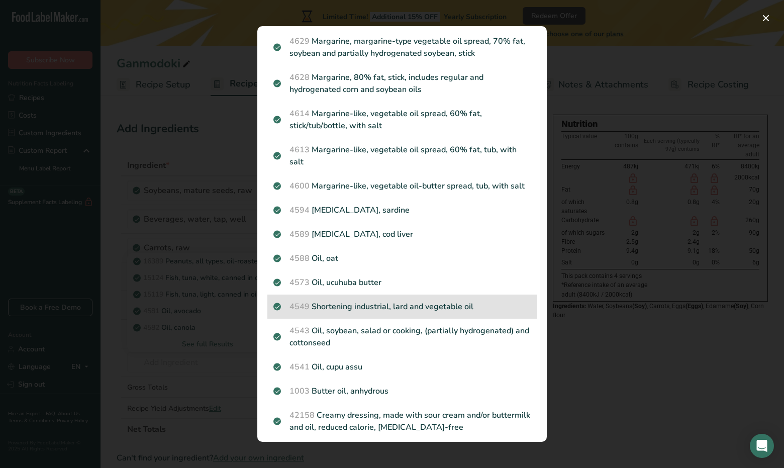
click at [421, 313] on p "4549 Shortening industrial, lard and vegetable oil" at bounding box center [402, 307] width 257 height 12
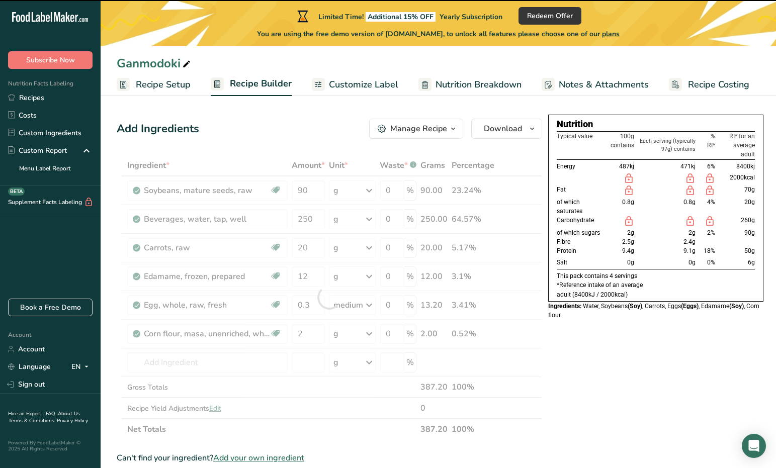
type input "0"
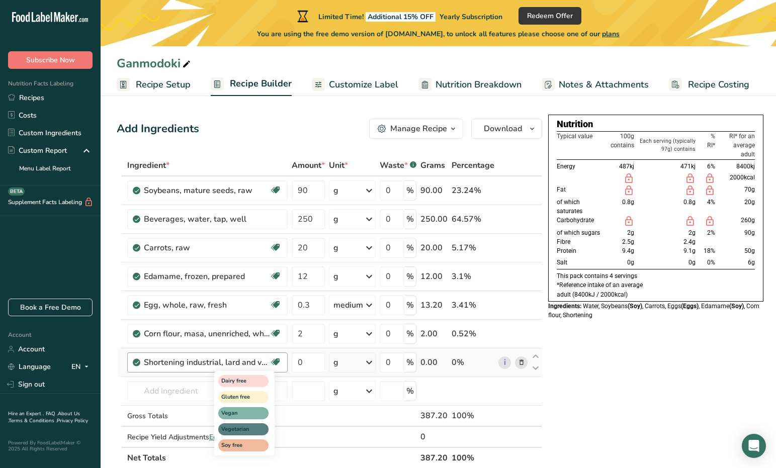
click at [279, 366] on icon at bounding box center [276, 362] width 10 height 16
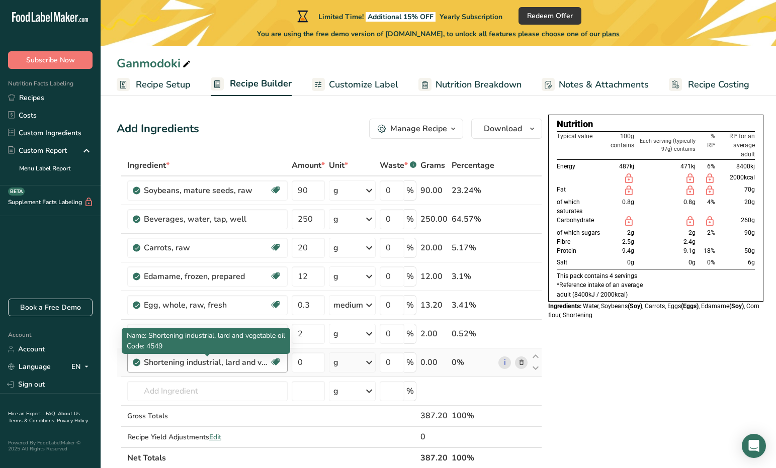
click at [188, 367] on div "Shortening industrial, lard and vegetable oil" at bounding box center [207, 362] width 126 height 12
click at [235, 365] on div "Shortening industrial, lard and vegetable oil" at bounding box center [207, 362] width 126 height 12
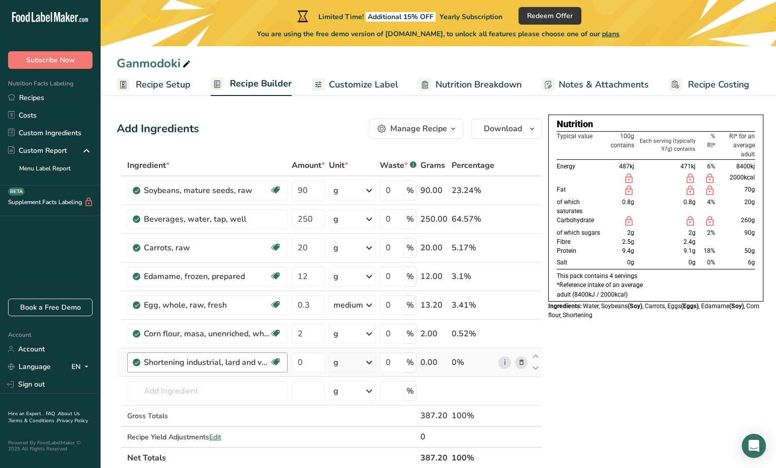
click at [235, 365] on div "Shortening industrial, lard and vegetable oil" at bounding box center [207, 362] width 126 height 12
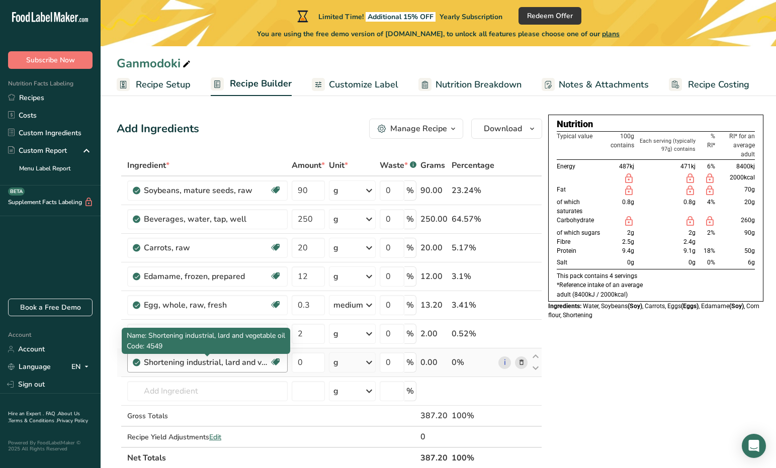
click at [235, 365] on div "Shortening industrial, lard and vegetable oil" at bounding box center [207, 362] width 126 height 12
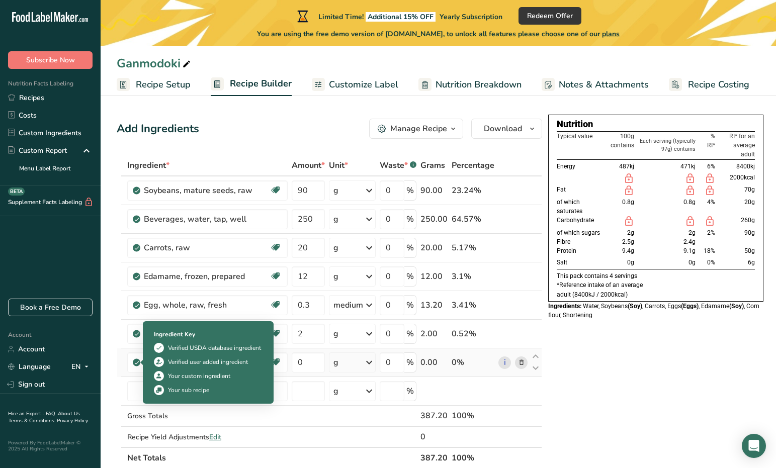
click at [135, 363] on icon at bounding box center [137, 362] width 6 height 9
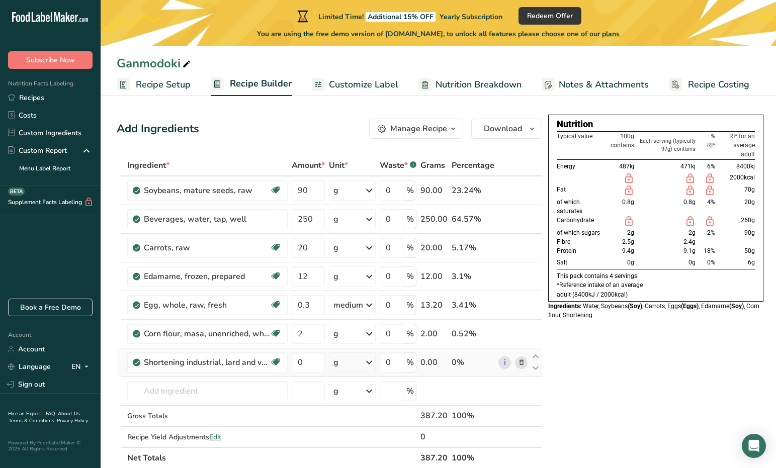
click at [135, 363] on icon at bounding box center [137, 362] width 6 height 9
click at [281, 364] on span at bounding box center [276, 362] width 12 height 12
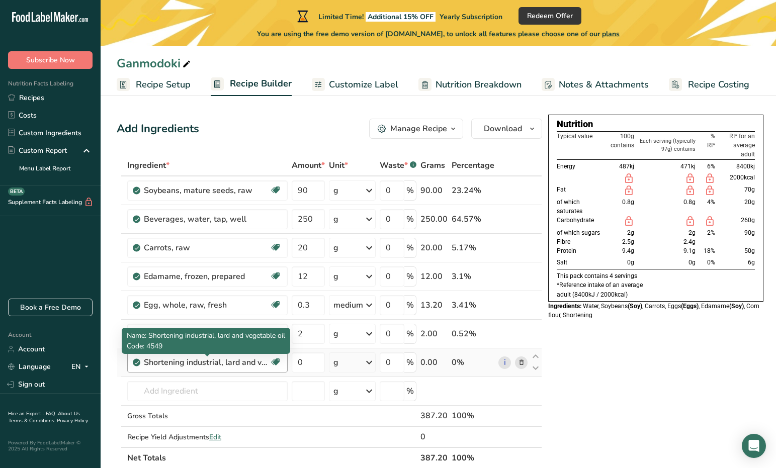
click at [199, 364] on div "Shortening industrial, lard and vegetable oil" at bounding box center [207, 362] width 126 height 12
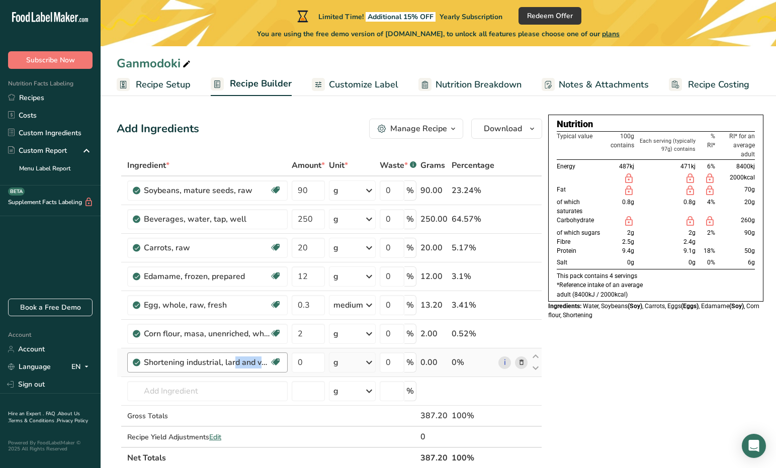
click at [199, 364] on div "Shortening industrial, lard and vegetable oil" at bounding box center [207, 362] width 126 height 12
click at [522, 364] on icon at bounding box center [521, 362] width 7 height 11
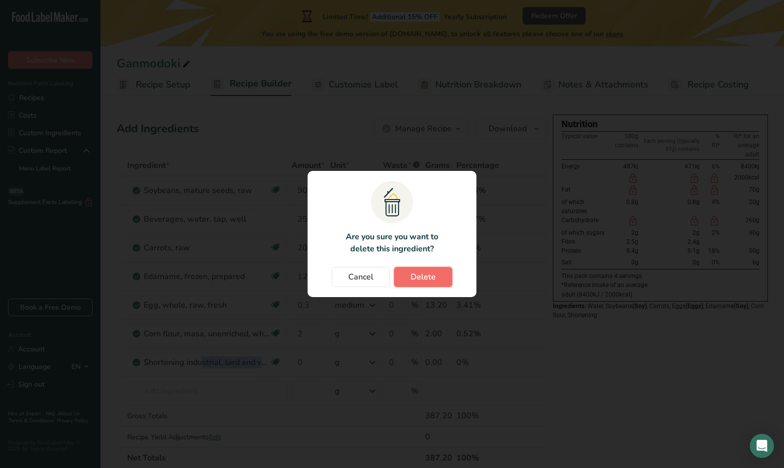
click at [419, 275] on span "Delete" at bounding box center [423, 277] width 25 height 12
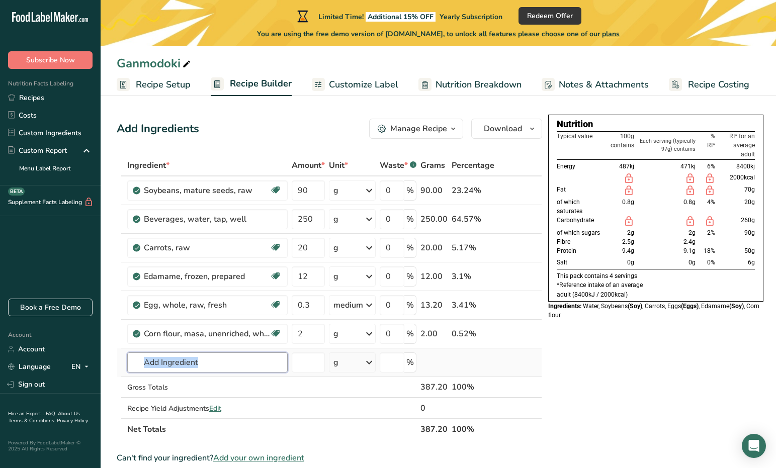
click at [202, 359] on input "text" at bounding box center [207, 362] width 160 height 20
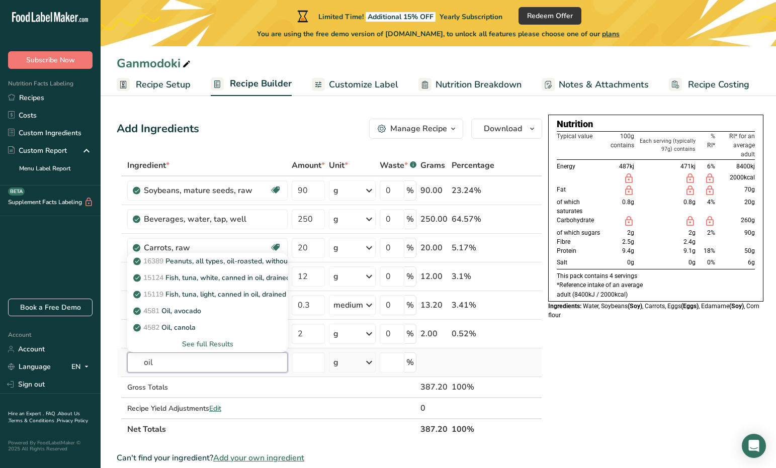
type input "oil"
click at [203, 342] on div "See full Results" at bounding box center [207, 344] width 144 height 11
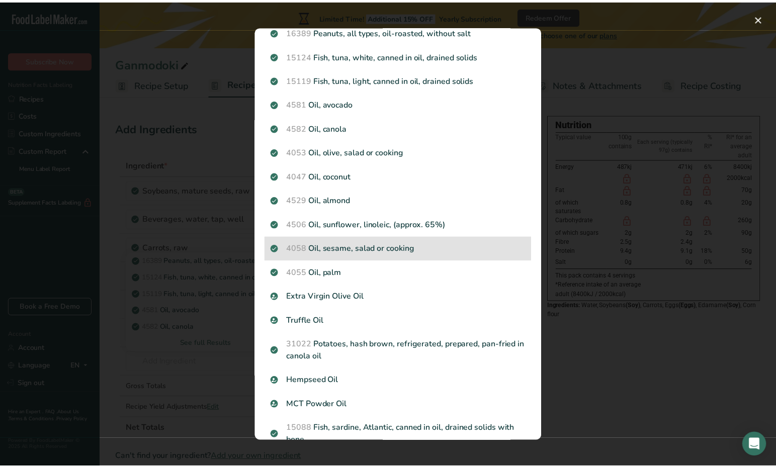
scroll to position [0, 0]
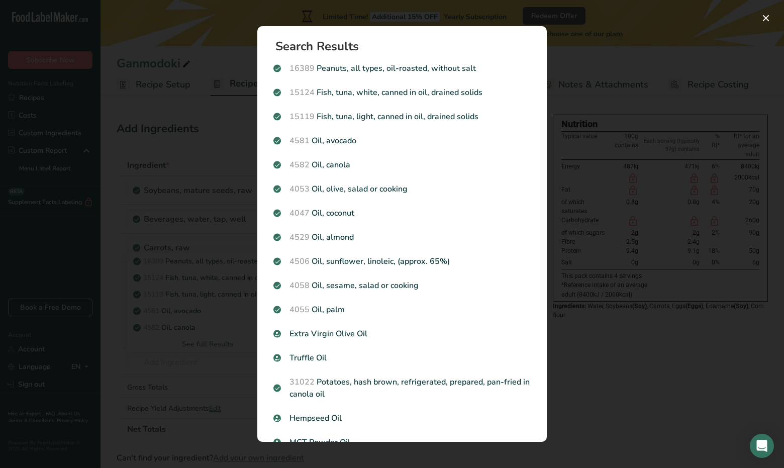
click at [671, 261] on div "Search results modal" at bounding box center [392, 234] width 784 height 468
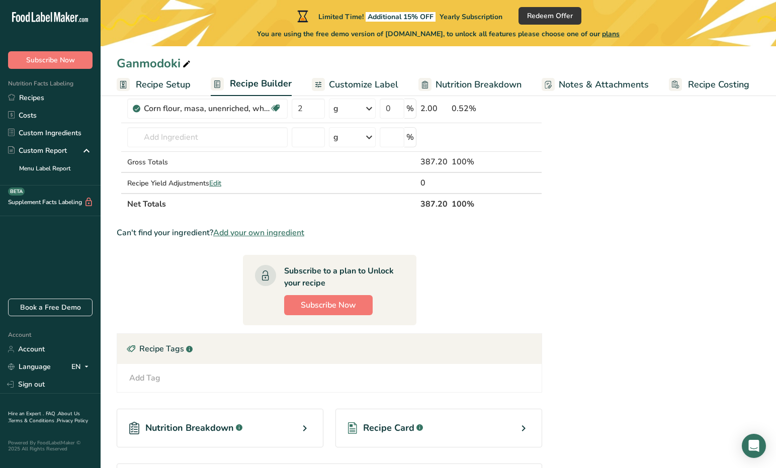
scroll to position [251, 0]
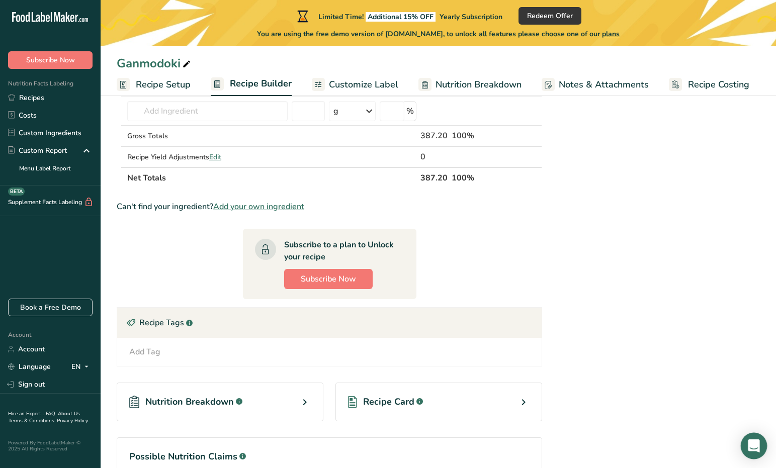
click at [671, 444] on icon "Open Intercom Messenger" at bounding box center [754, 445] width 12 height 13
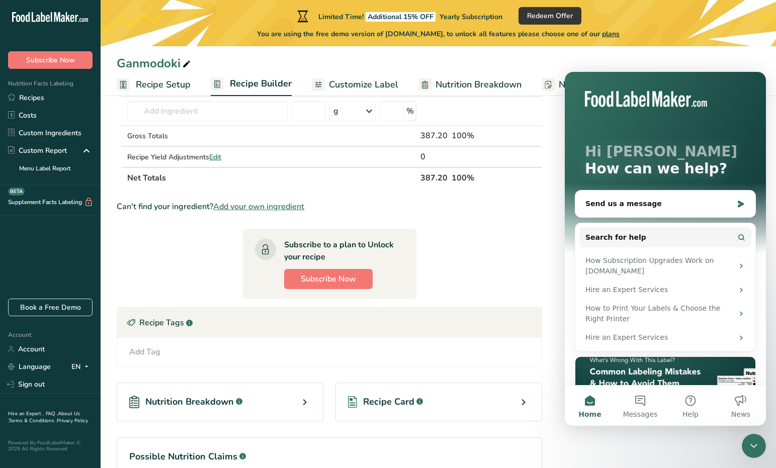
scroll to position [0, 0]
click at [660, 206] on div "Send us a message" at bounding box center [658, 204] width 147 height 11
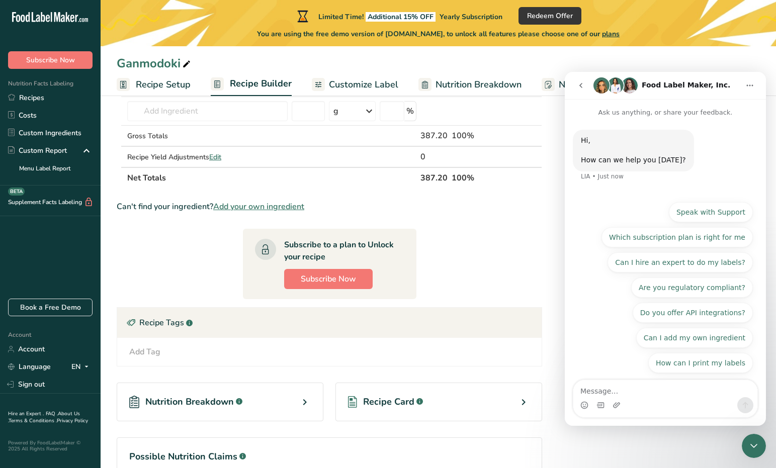
click at [671, 401] on div "Intercom messenger" at bounding box center [665, 405] width 184 height 16
click at [631, 387] on textarea "Message…" at bounding box center [665, 388] width 184 height 17
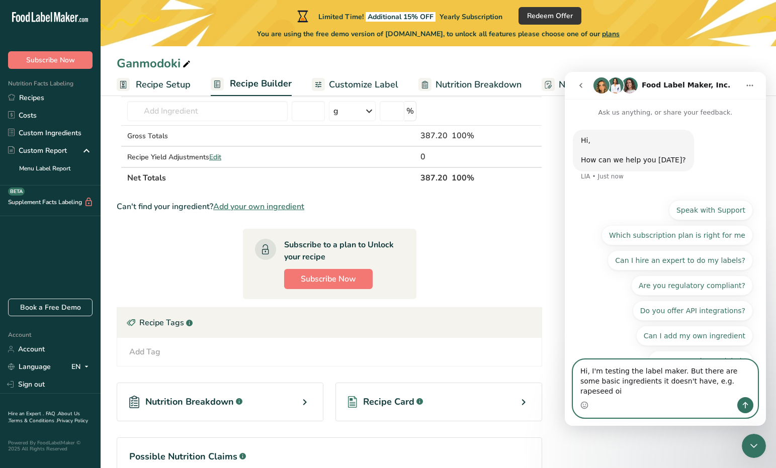
type textarea "Hi, I'm testing the label maker. But there are some basic ingredients it doesn'…"
